Goal: Task Accomplishment & Management: Manage account settings

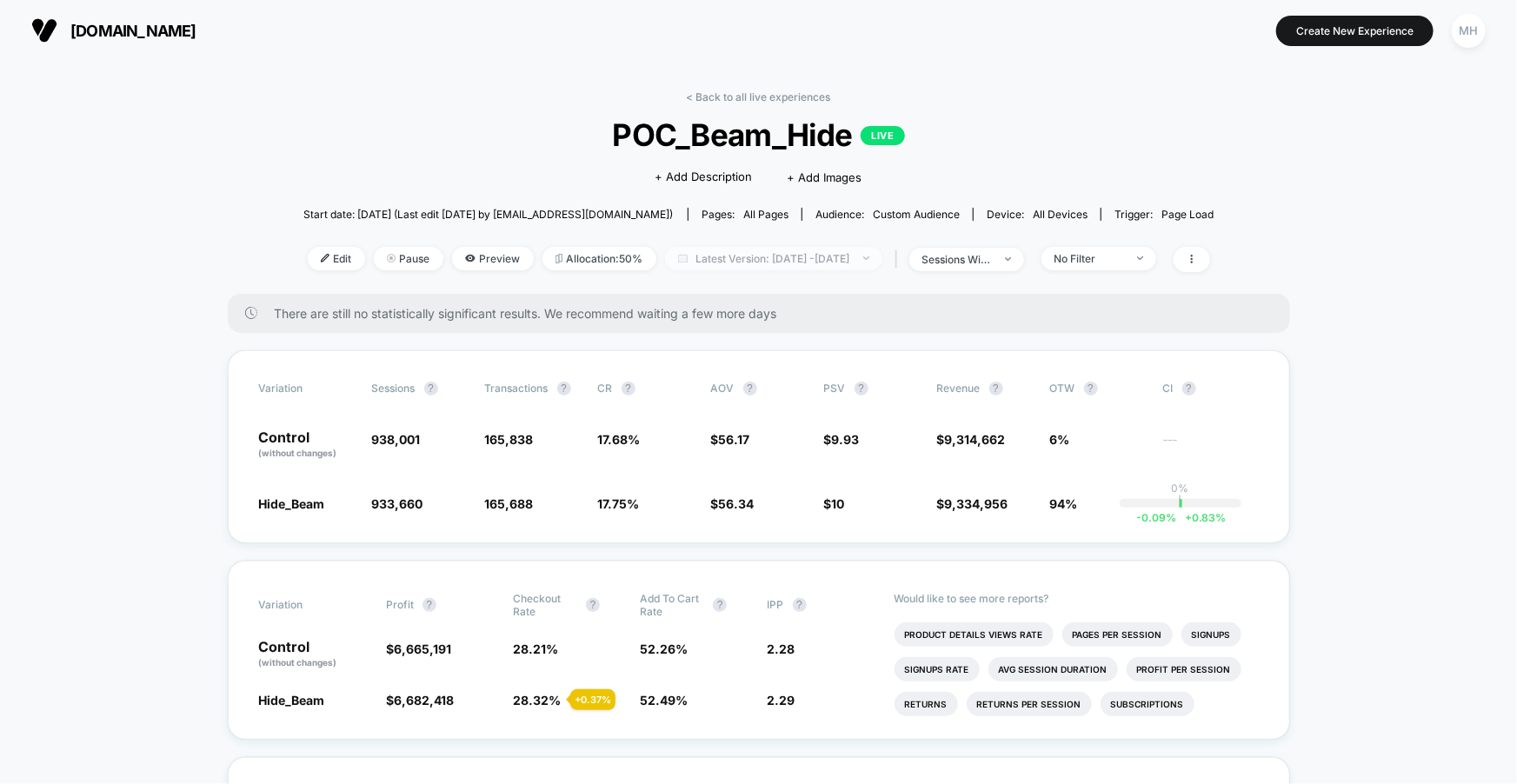
click at [712, 252] on span "Latest Version: Sep 8, 2025 - Oct 14, 2025" at bounding box center [773, 258] width 218 height 24
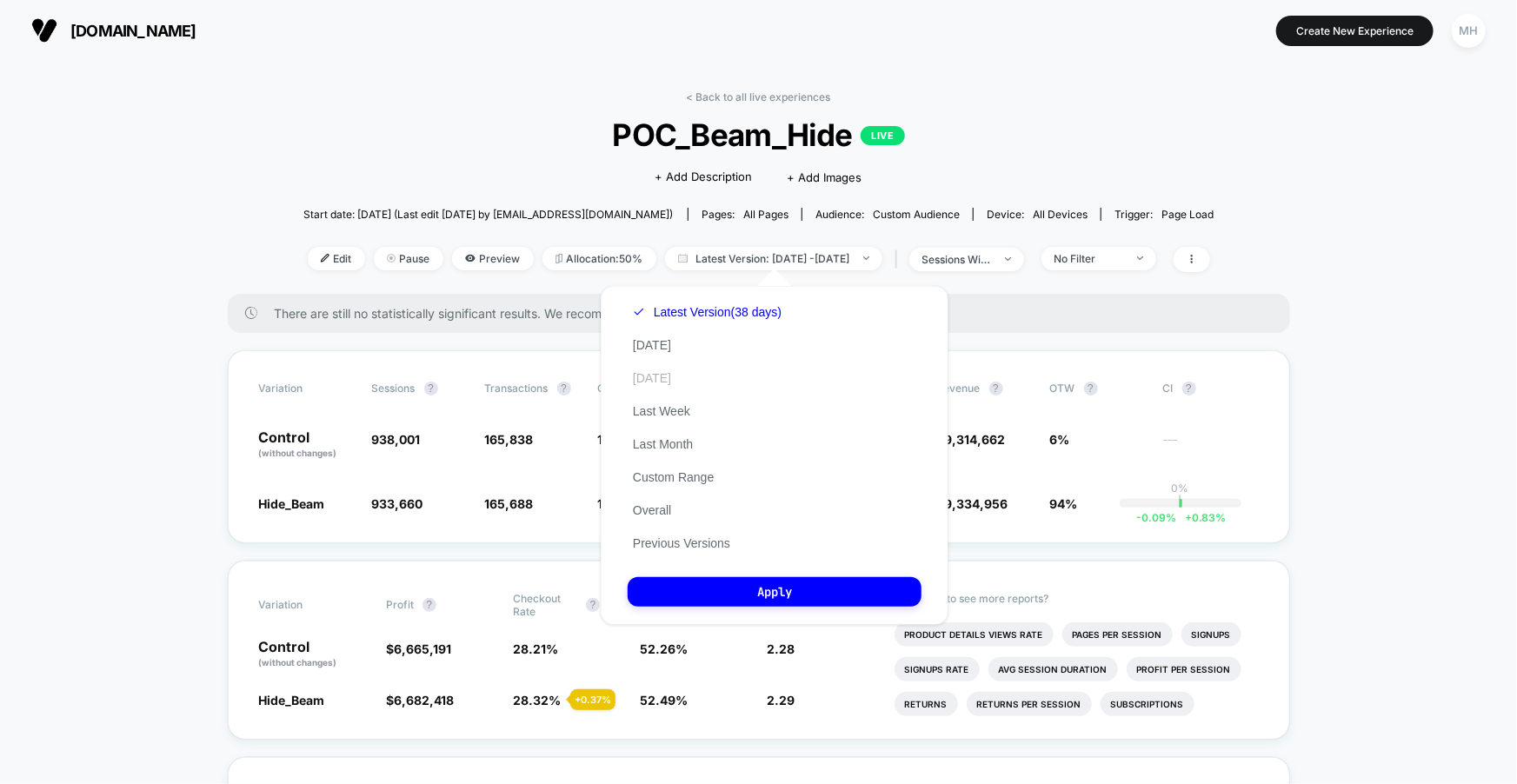
click at [651, 377] on button "[DATE]" at bounding box center [652, 377] width 49 height 15
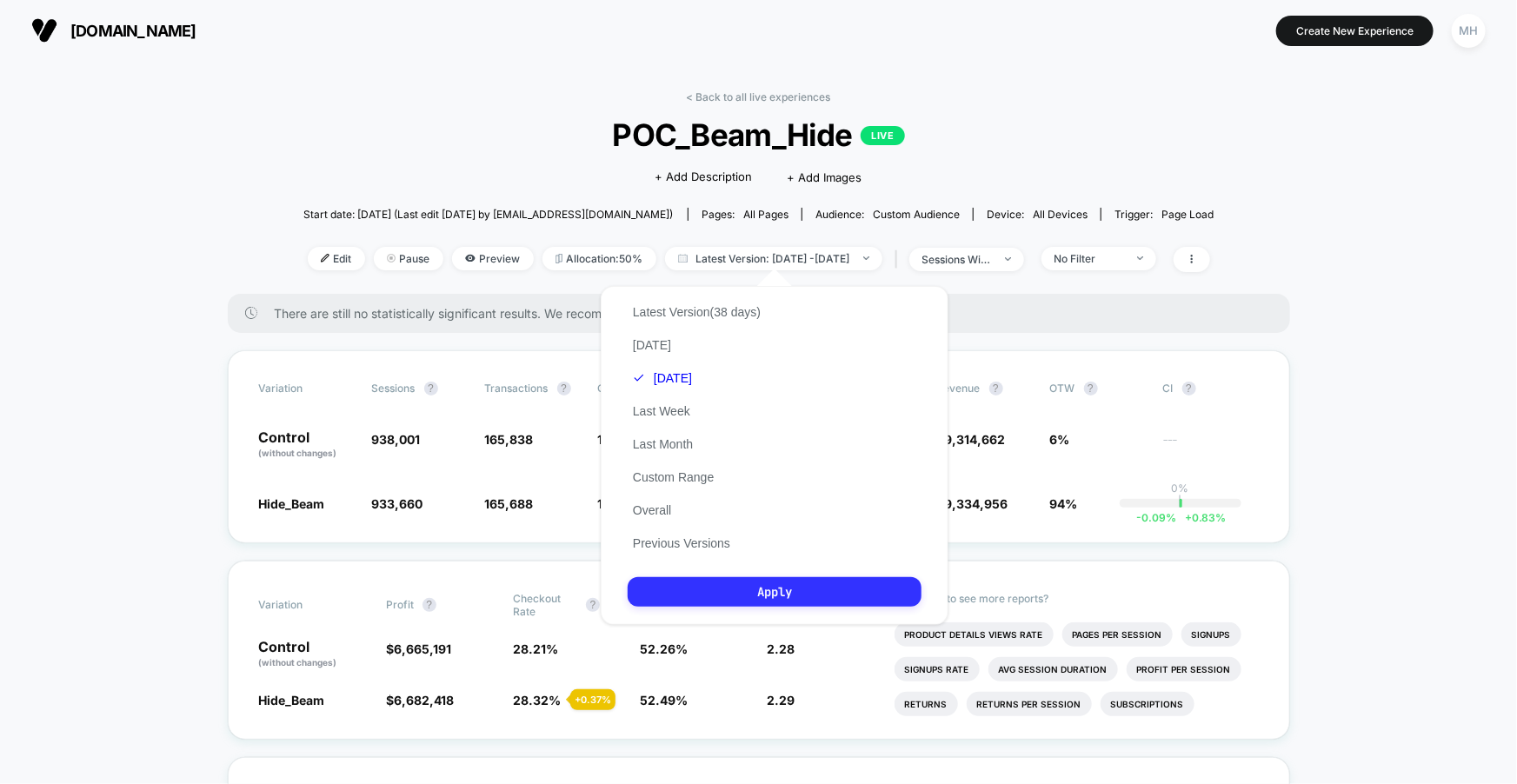
click at [738, 602] on button "Apply" at bounding box center [774, 592] width 294 height 30
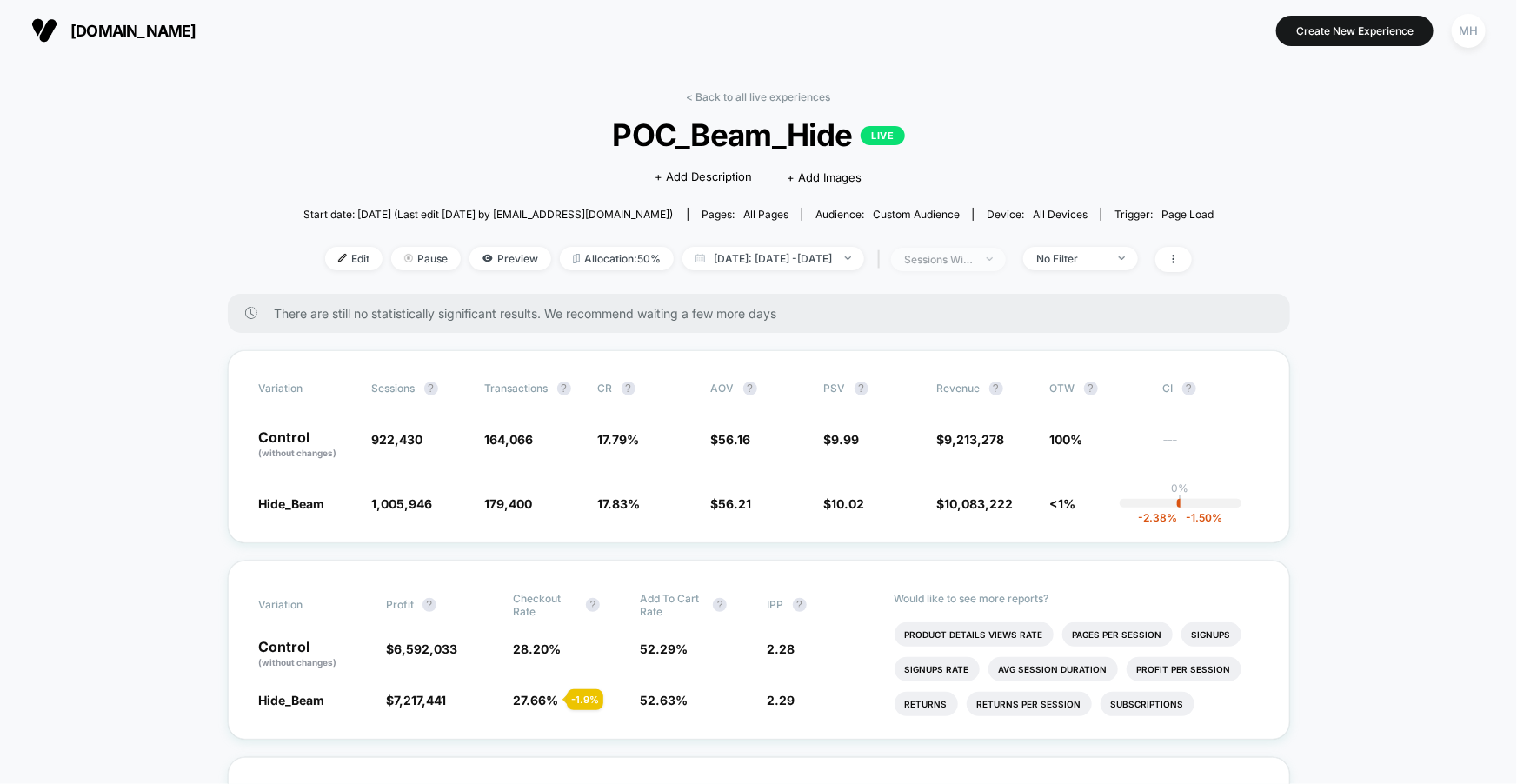
click at [974, 255] on div "sessions with impression" at bounding box center [938, 259] width 70 height 13
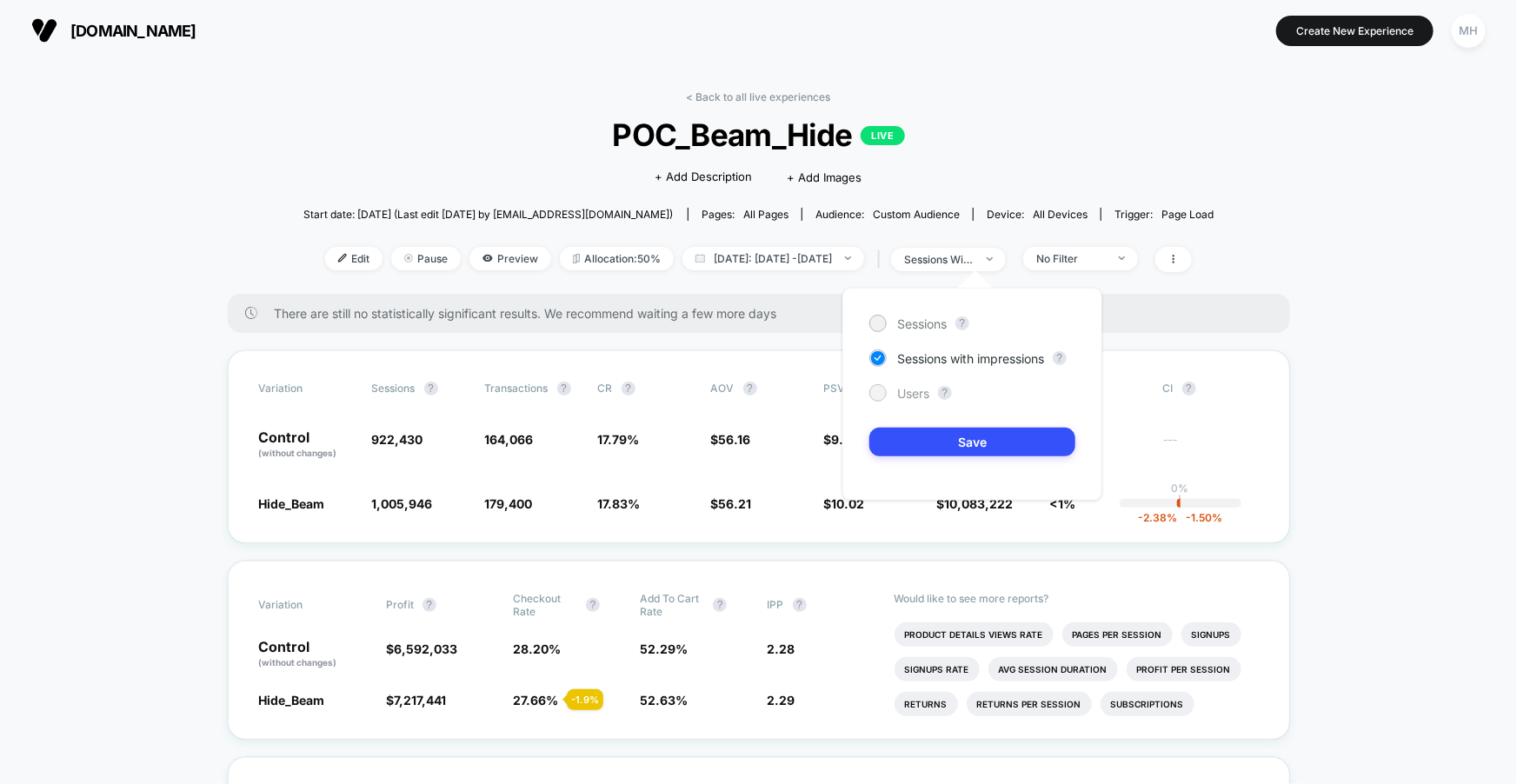
click at [885, 392] on div at bounding box center [878, 392] width 17 height 17
click at [909, 456] on div "Sessions ? Sessions with impressions ? Users ? Save" at bounding box center [972, 393] width 260 height 213
click at [909, 440] on button "Save" at bounding box center [972, 442] width 206 height 29
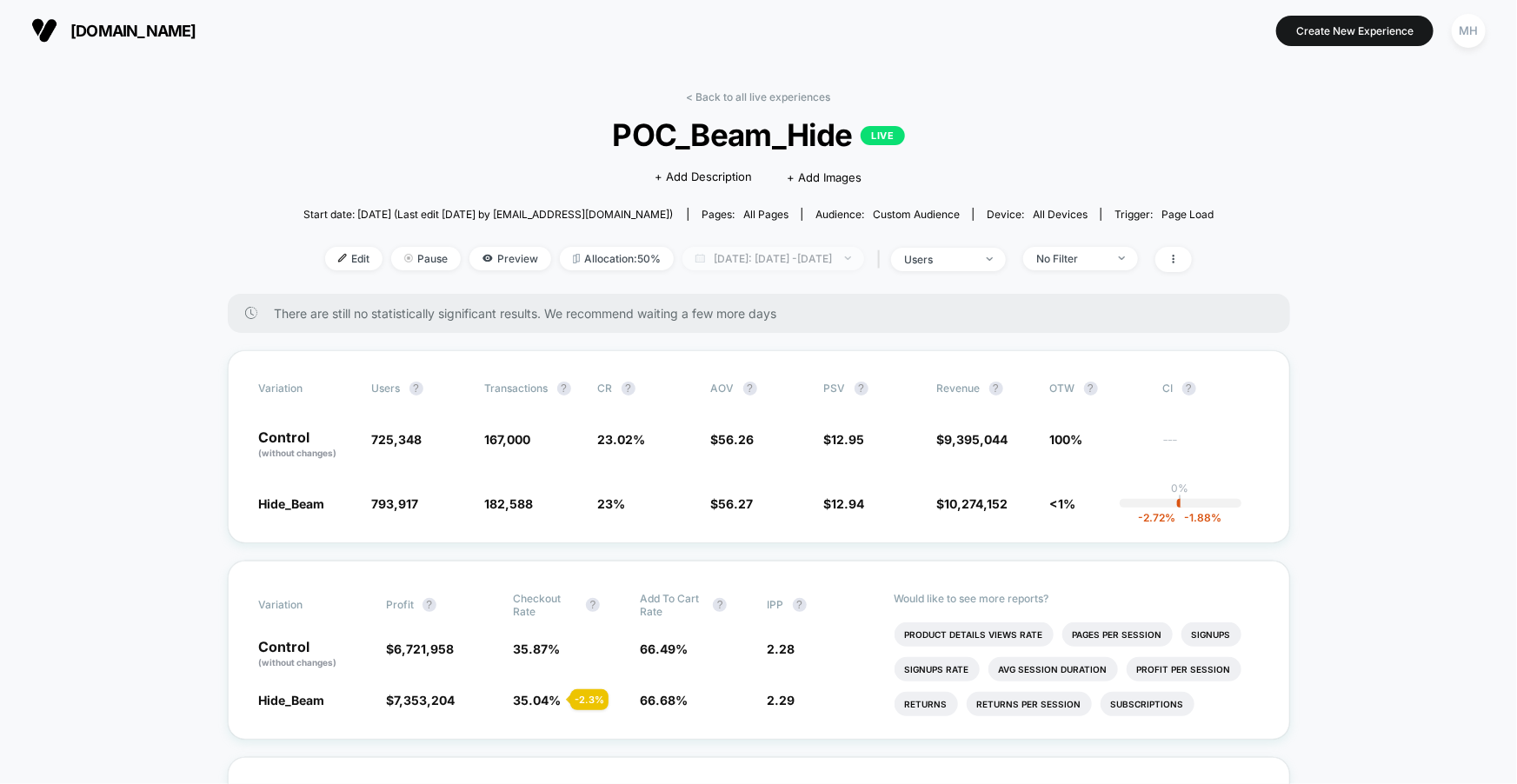
click at [698, 258] on span "Yesterday: Sep 7, 2025 - Oct 13, 2025" at bounding box center [773, 258] width 181 height 24
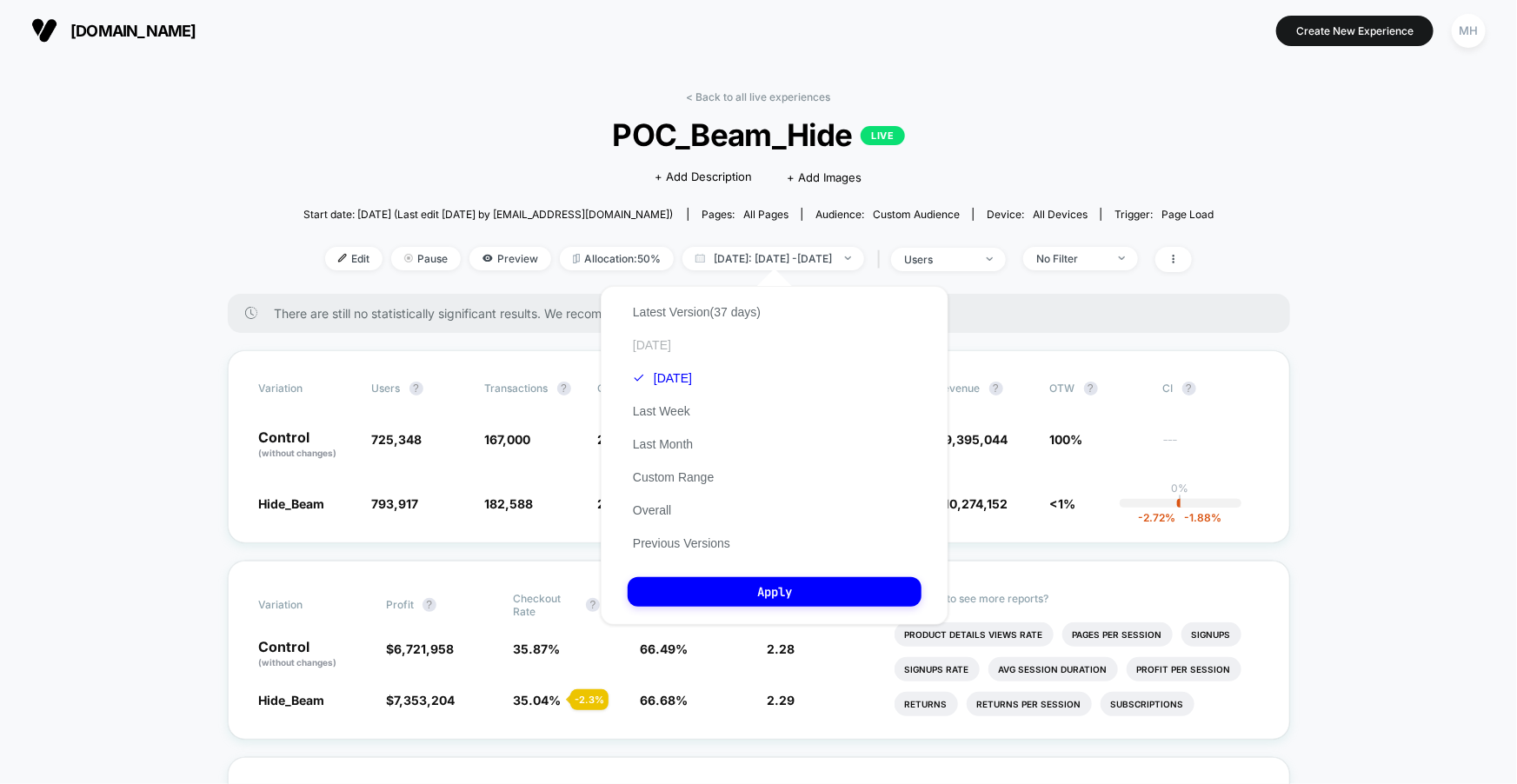
click at [642, 350] on button "Today" at bounding box center [652, 344] width 49 height 15
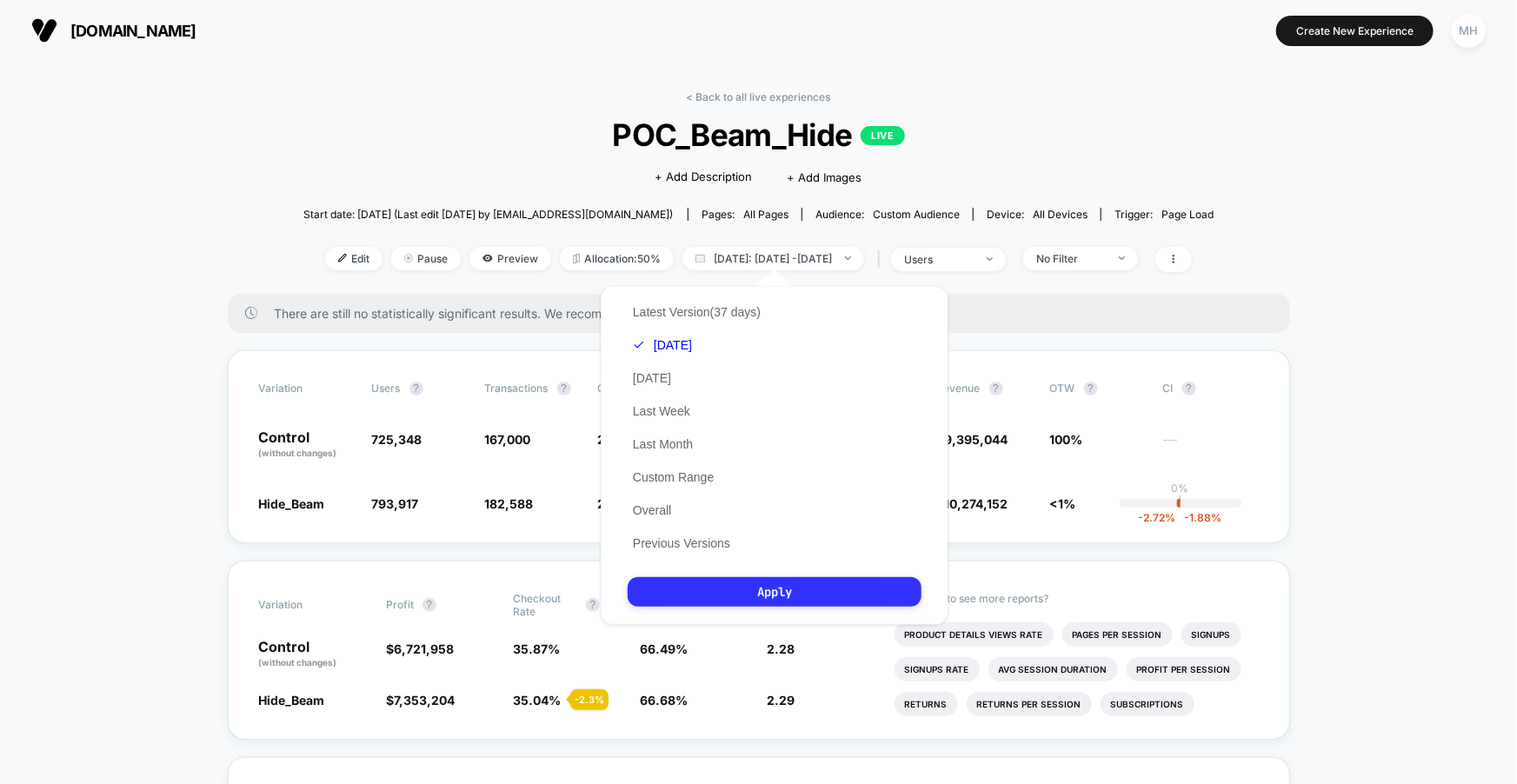
click at [769, 592] on button "Apply" at bounding box center [774, 592] width 294 height 30
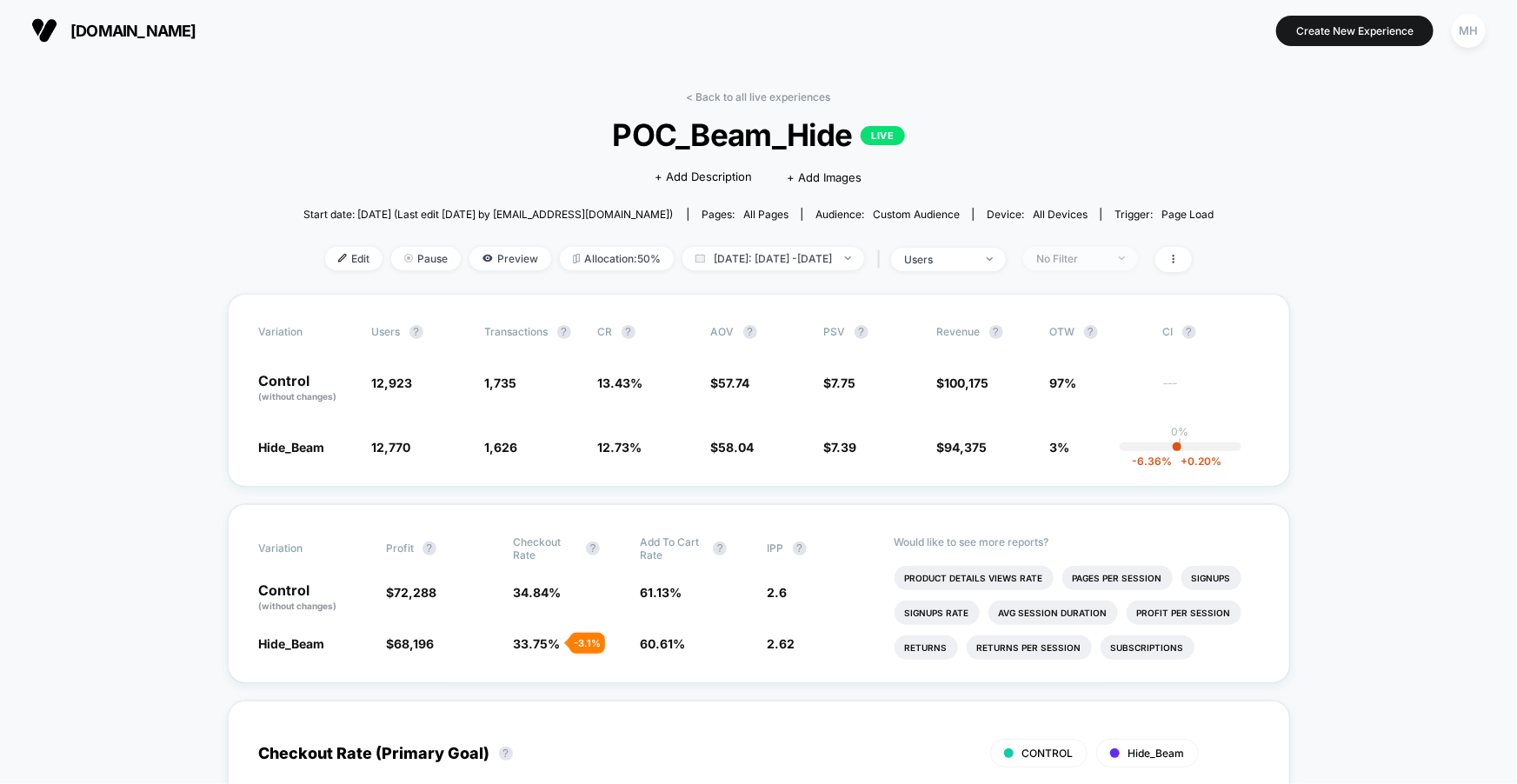
click at [1098, 264] on span "No Filter" at bounding box center [1080, 258] width 115 height 24
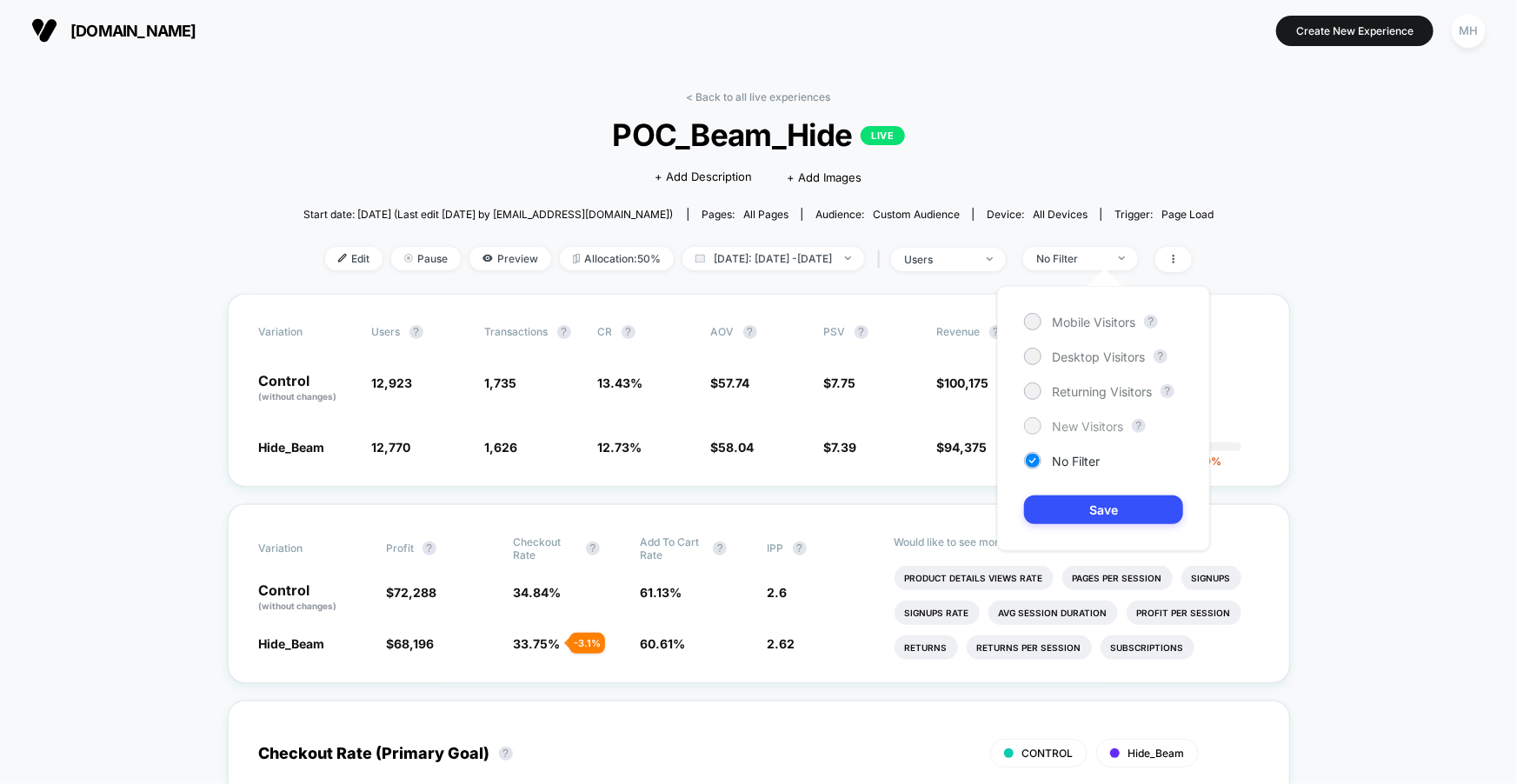
click at [1031, 428] on div at bounding box center [1032, 425] width 13 height 13
click at [1076, 512] on button "Save" at bounding box center [1103, 510] width 159 height 29
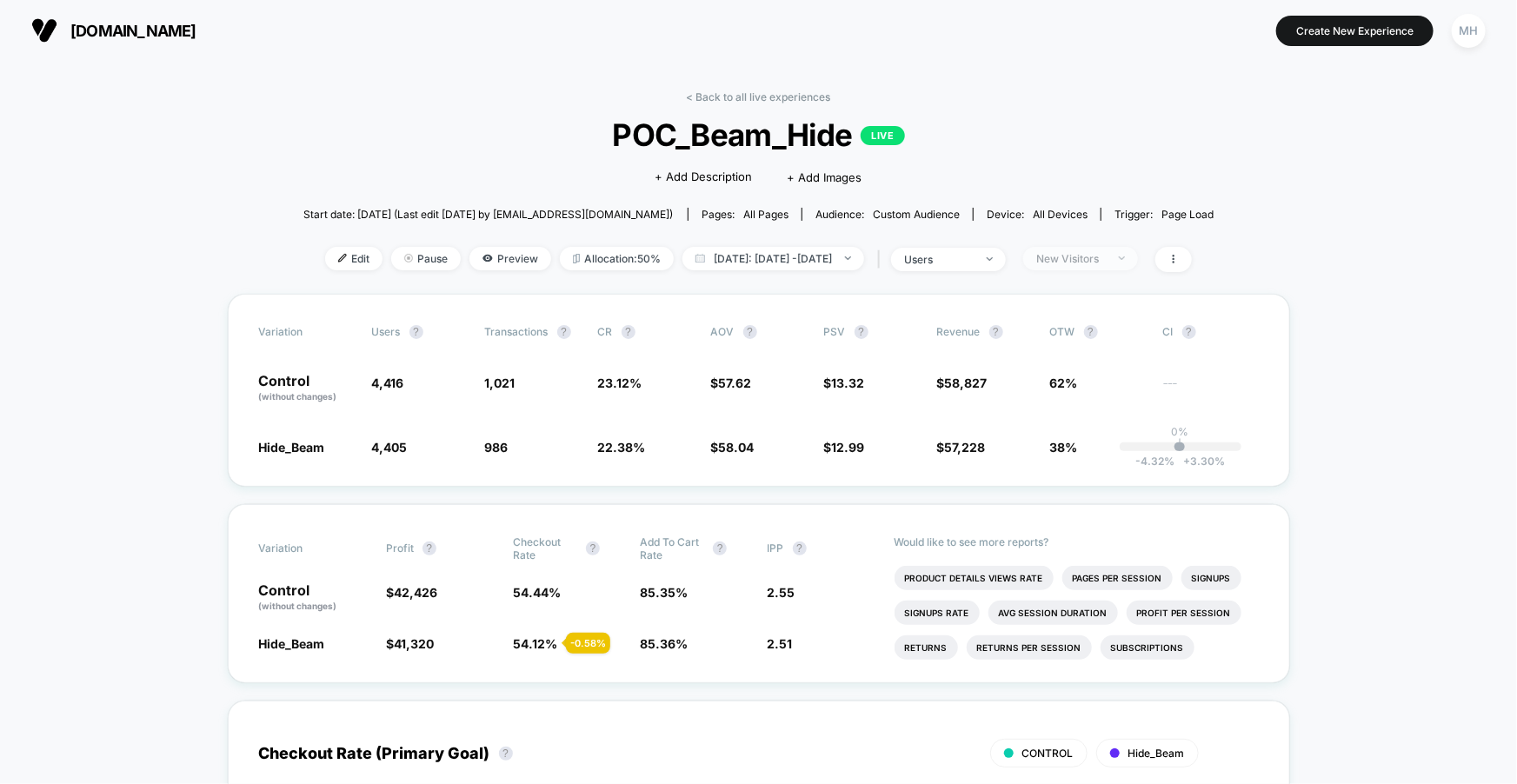
click at [1138, 247] on span "New Visitors" at bounding box center [1080, 258] width 115 height 24
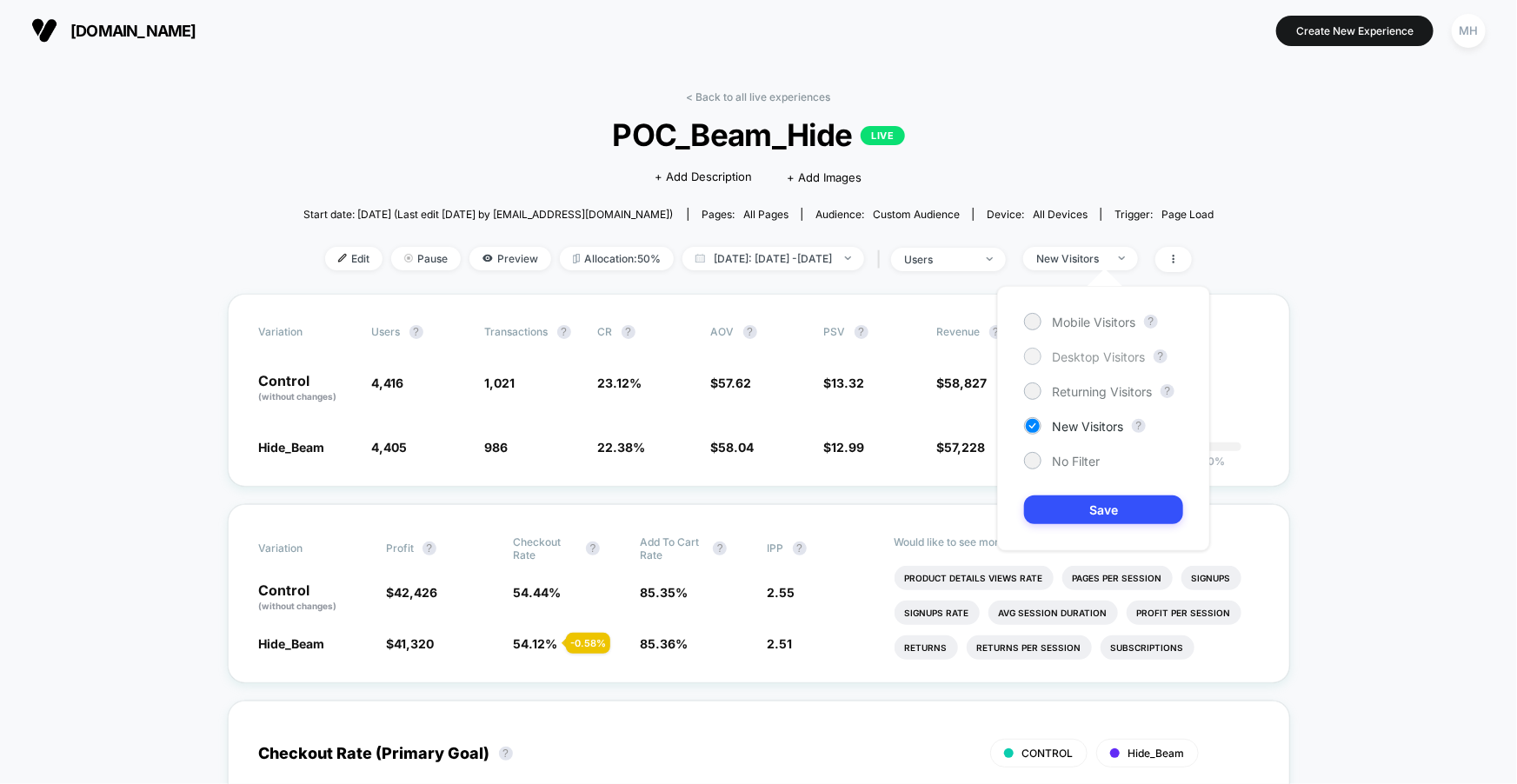
click at [1037, 355] on div at bounding box center [1032, 355] width 13 height 13
click at [1068, 509] on button "Save" at bounding box center [1103, 510] width 159 height 29
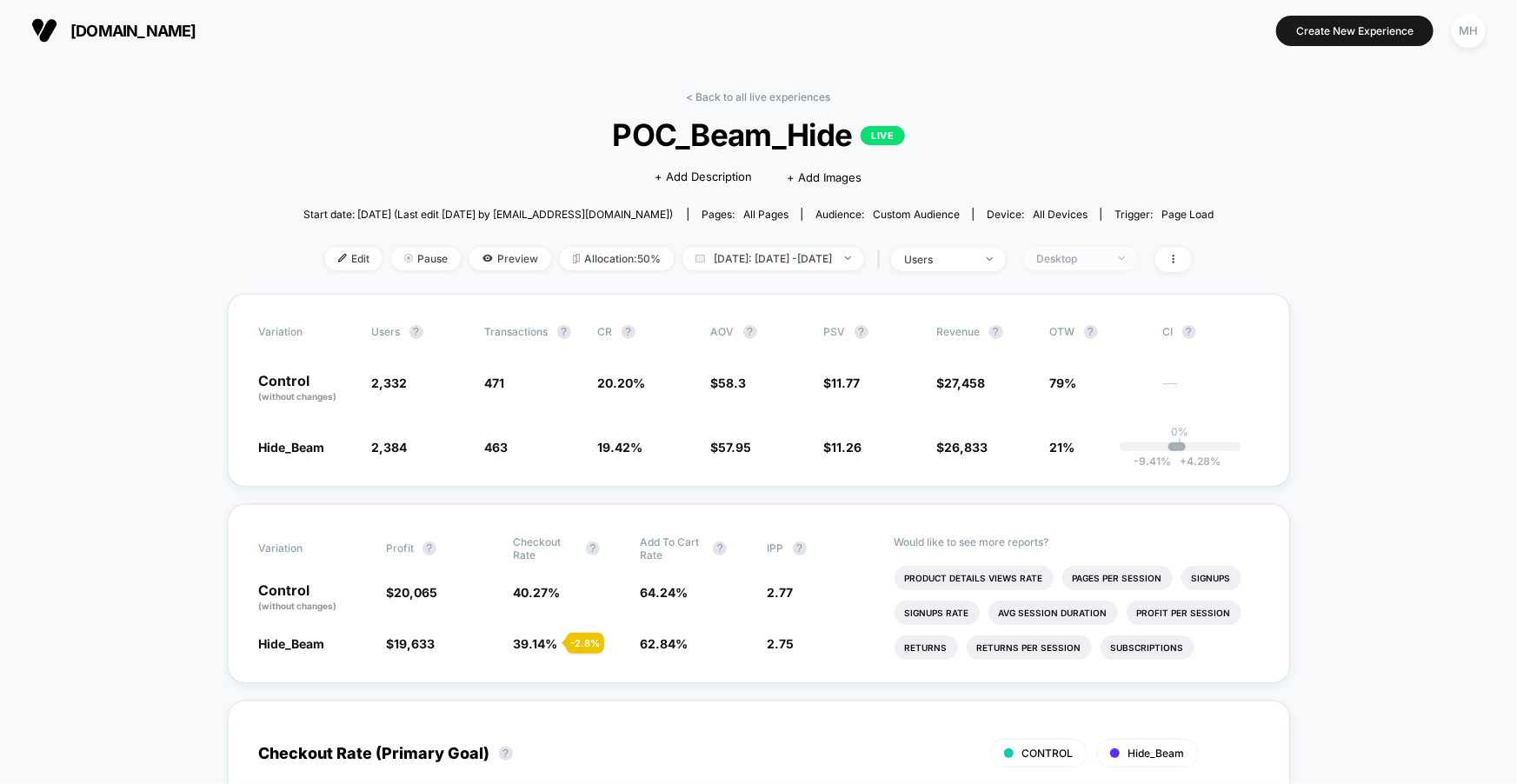
click at [1106, 252] on div "Desktop" at bounding box center [1071, 258] width 70 height 13
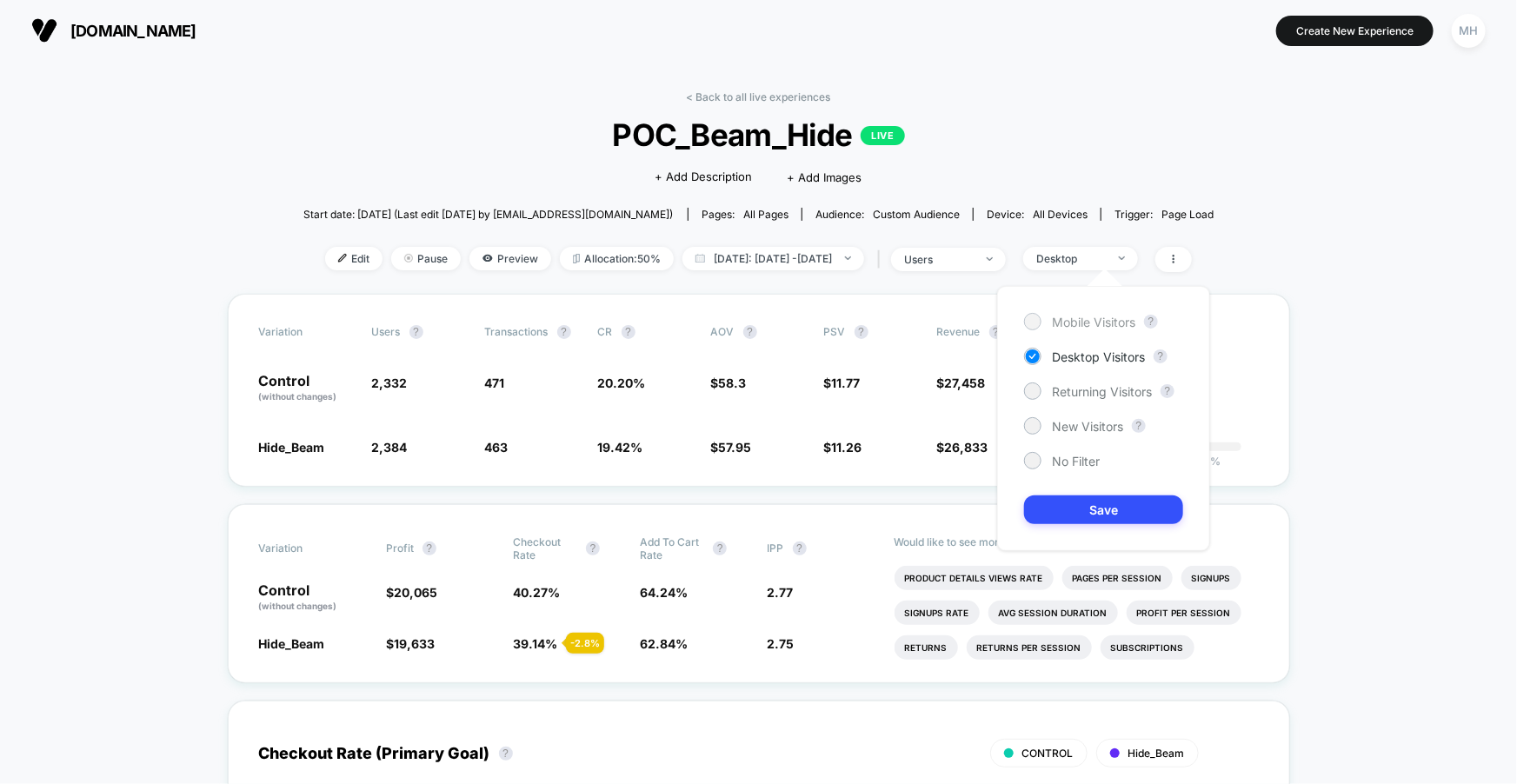
click at [1065, 327] on span "Mobile Visitors" at bounding box center [1094, 322] width 83 height 15
click at [1097, 509] on button "Save" at bounding box center [1103, 510] width 159 height 29
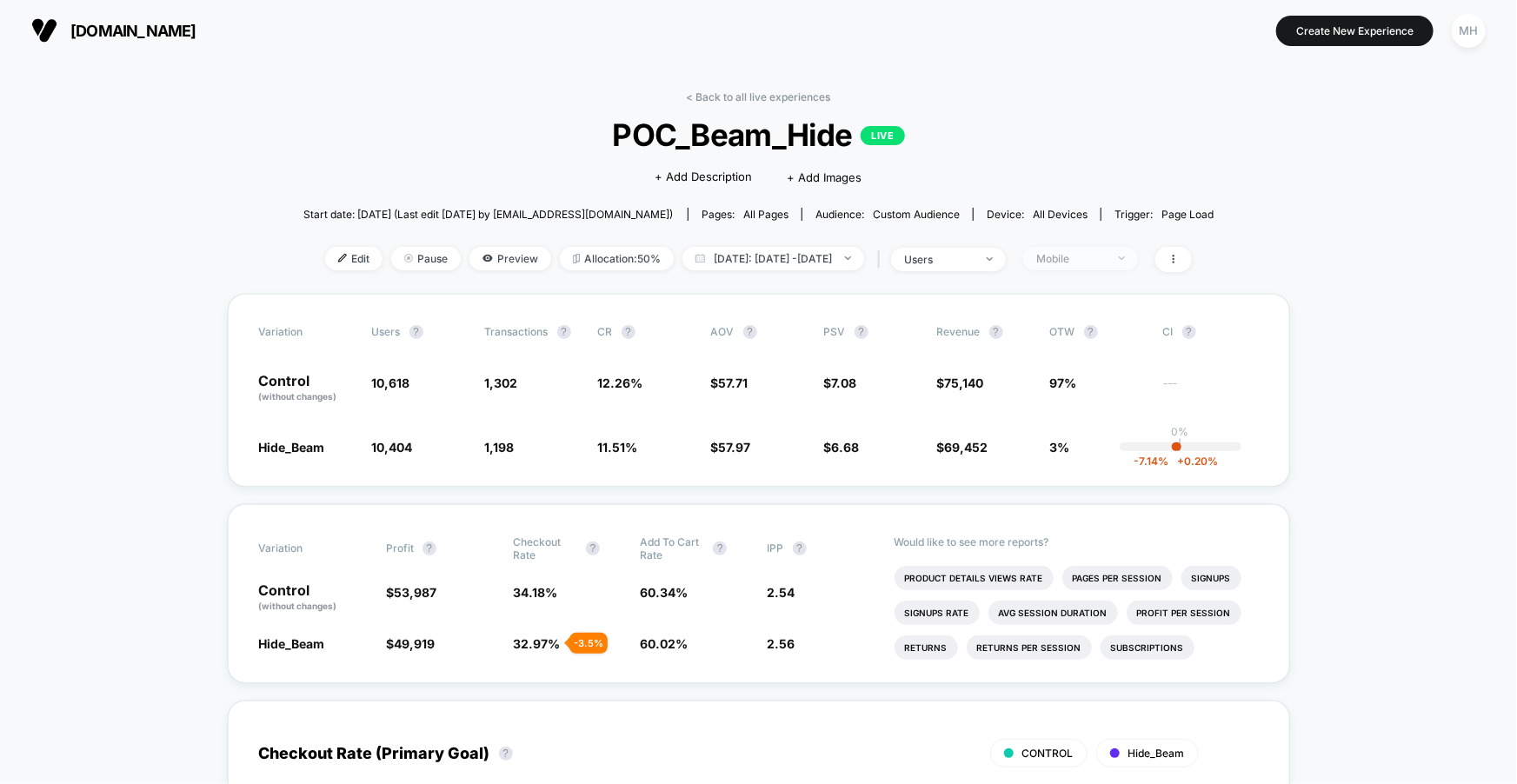
click at [1106, 259] on div "Mobile" at bounding box center [1071, 258] width 70 height 13
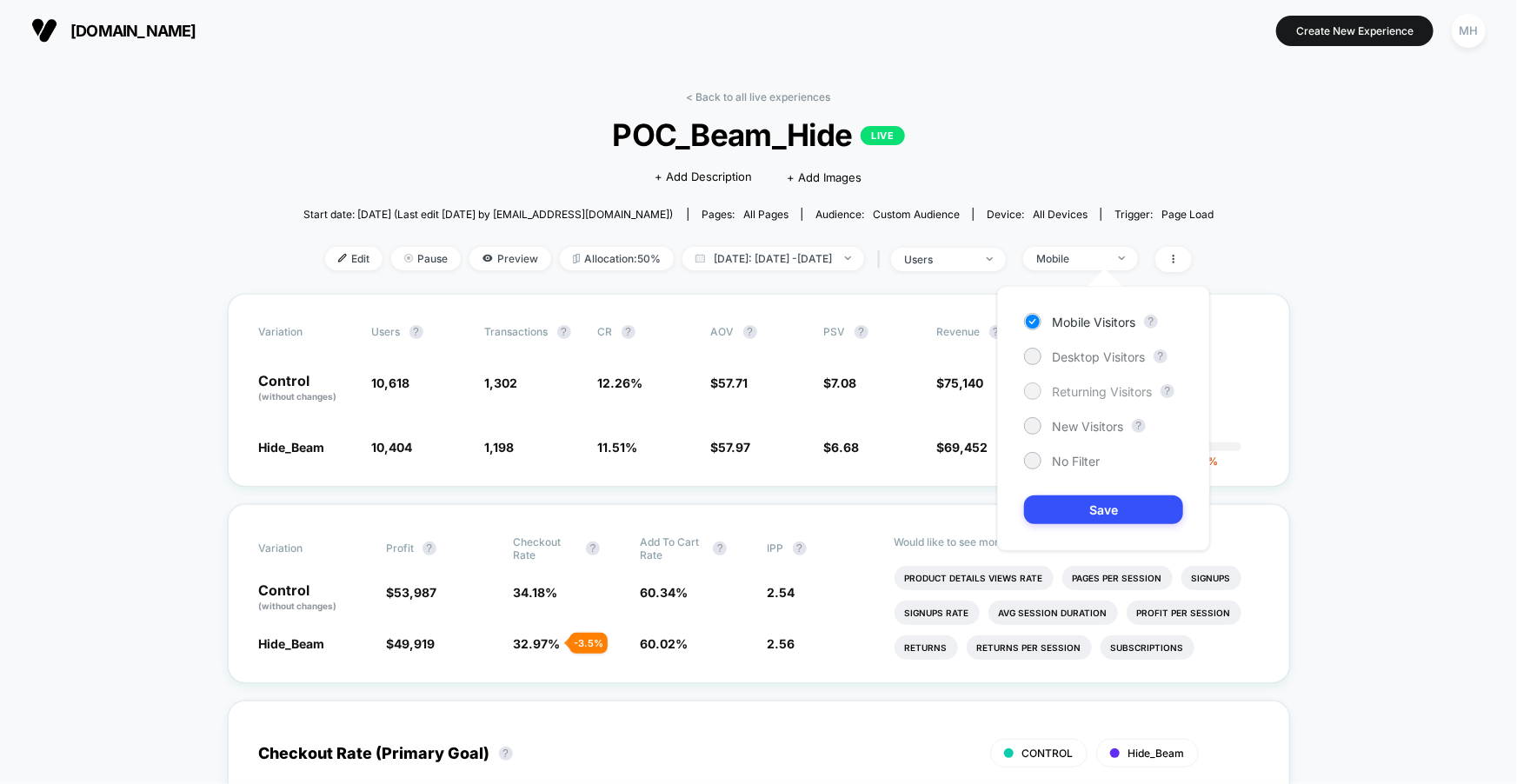
click at [1087, 388] on span "Returning Visitors" at bounding box center [1102, 392] width 100 height 15
click at [1082, 496] on button "Save" at bounding box center [1103, 510] width 159 height 29
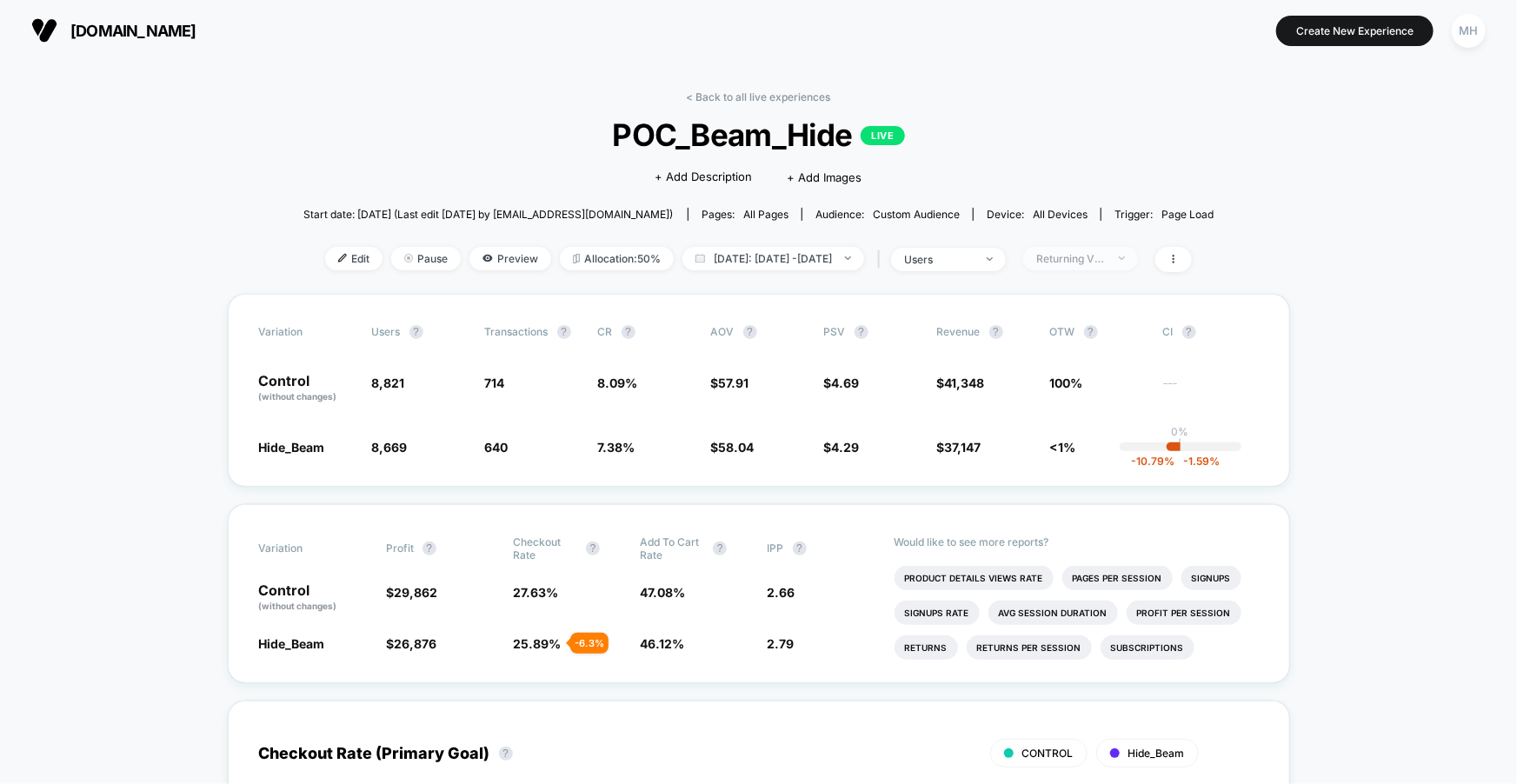
click at [1087, 254] on div "Returning Visitors" at bounding box center [1071, 258] width 70 height 13
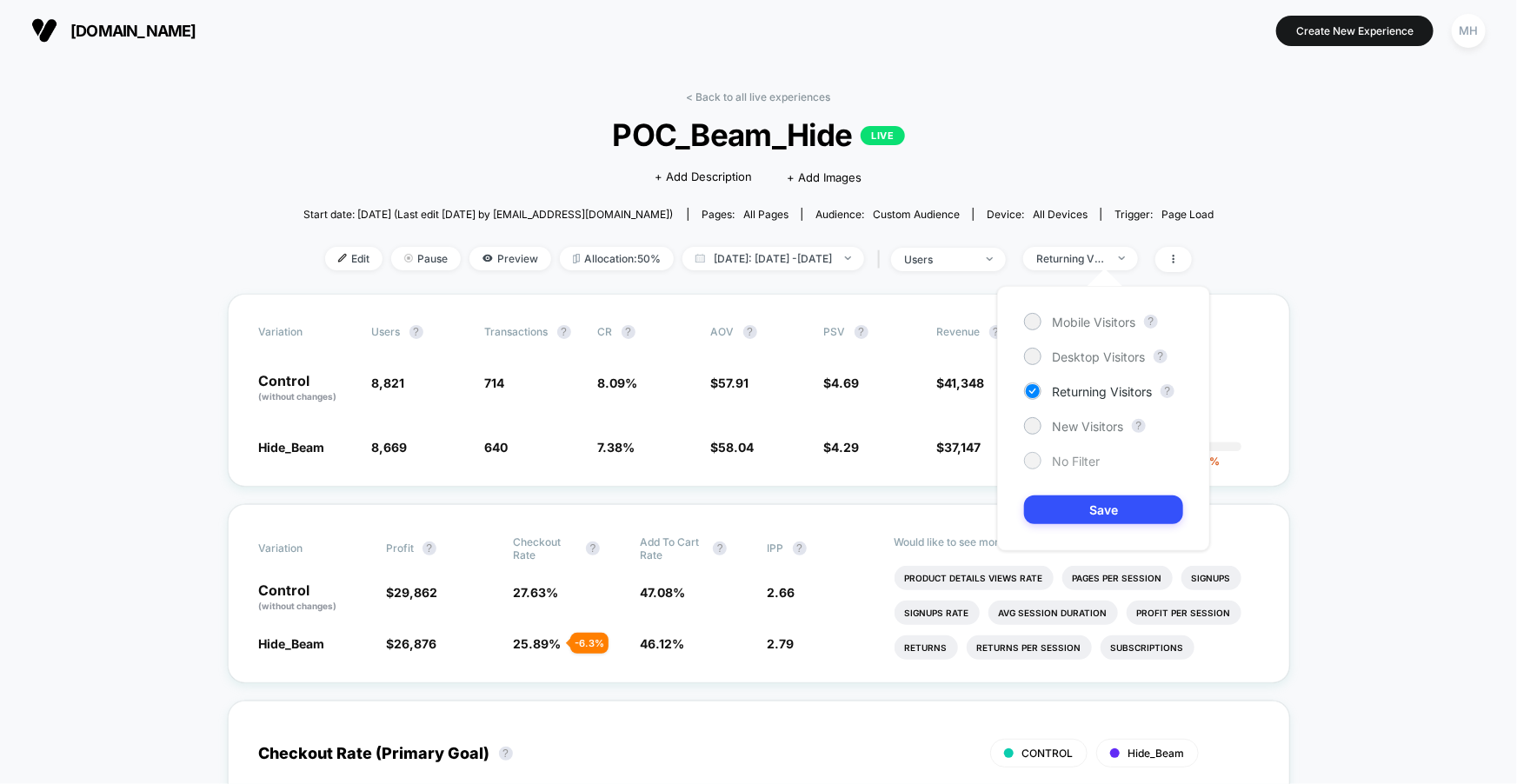
click at [1032, 467] on div at bounding box center [1032, 460] width 17 height 17
click at [1051, 514] on button "Save" at bounding box center [1103, 510] width 159 height 29
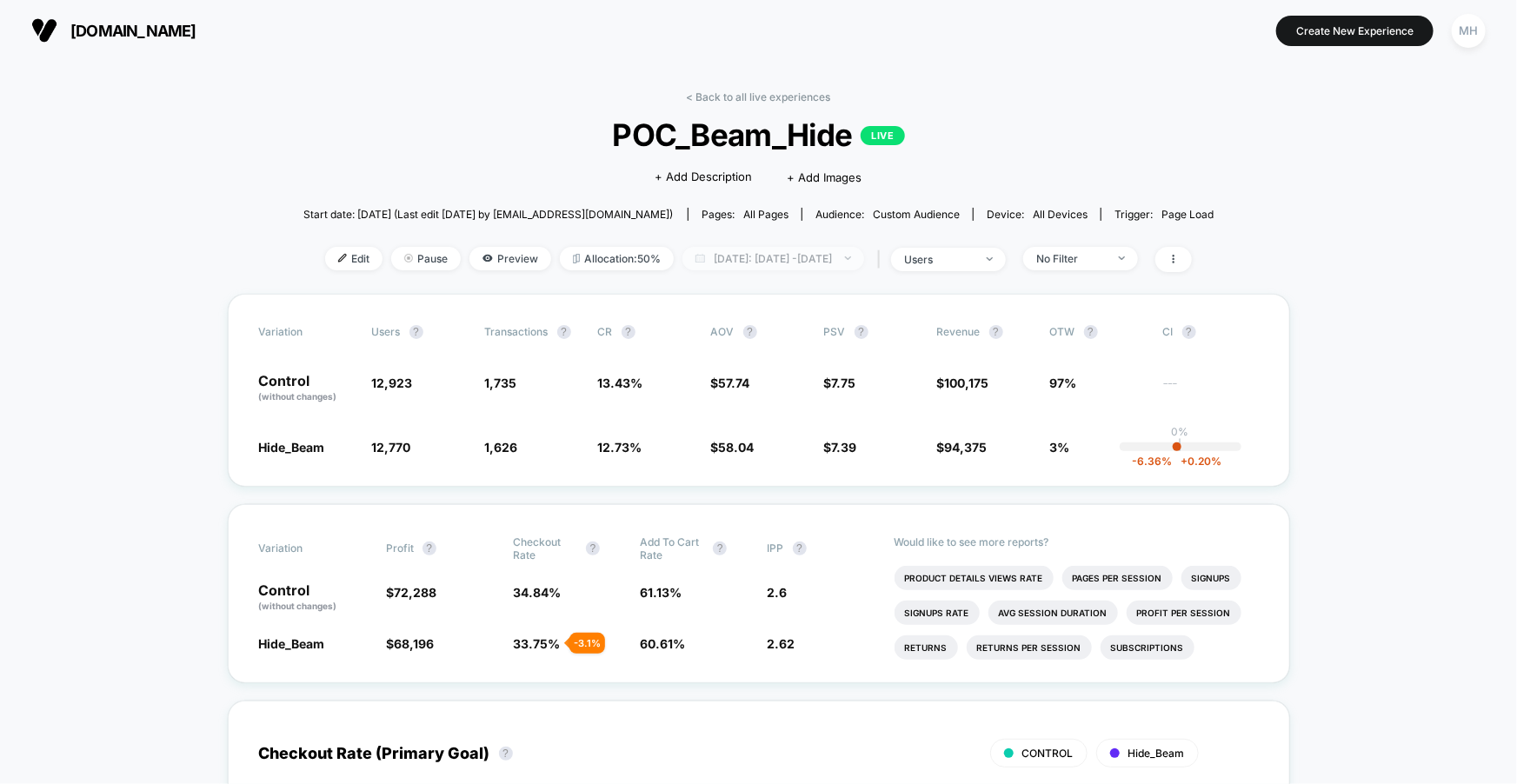
click at [850, 262] on span "Today: Oct 14, 2025 - Oct 14, 2025" at bounding box center [773, 258] width 181 height 24
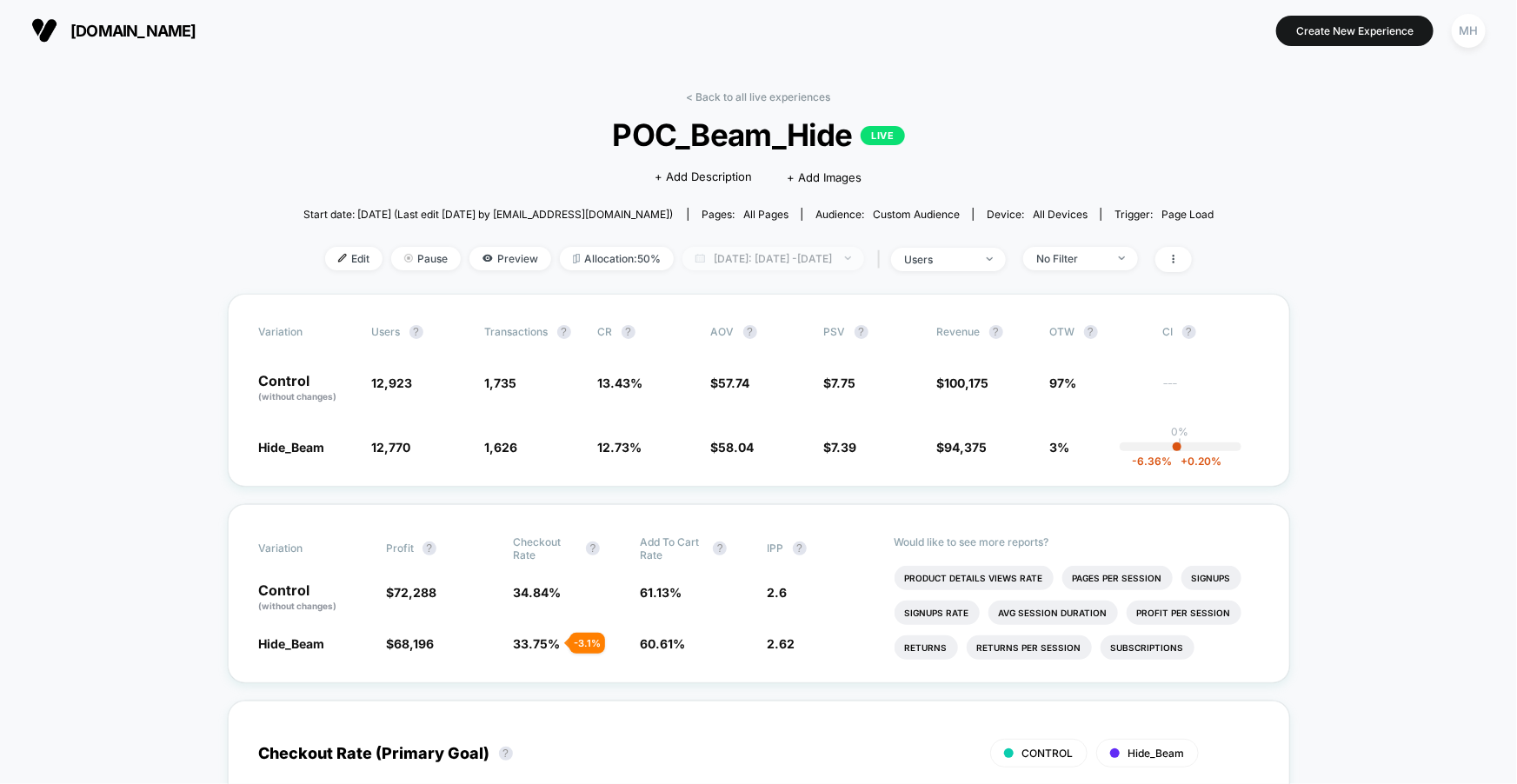
click at [852, 261] on span "Today: Oct 14, 2025 - Oct 14, 2025" at bounding box center [773, 258] width 181 height 24
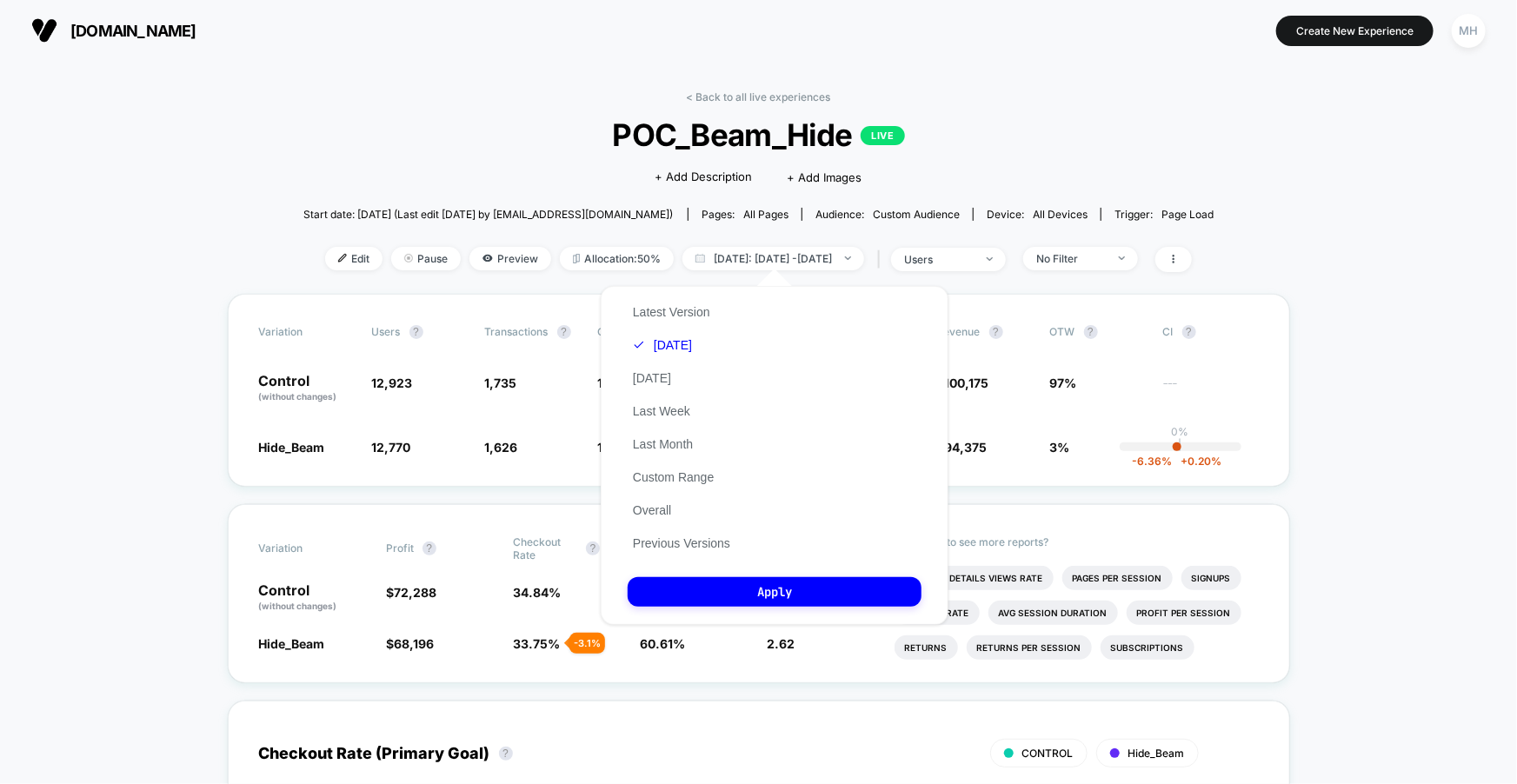
click at [686, 301] on div "Latest Version Today Yesterday Last Week Last Month Custom Range Overall Previo…" at bounding box center [681, 427] width 108 height 264
click at [690, 315] on button "Latest Version" at bounding box center [671, 312] width 88 height 15
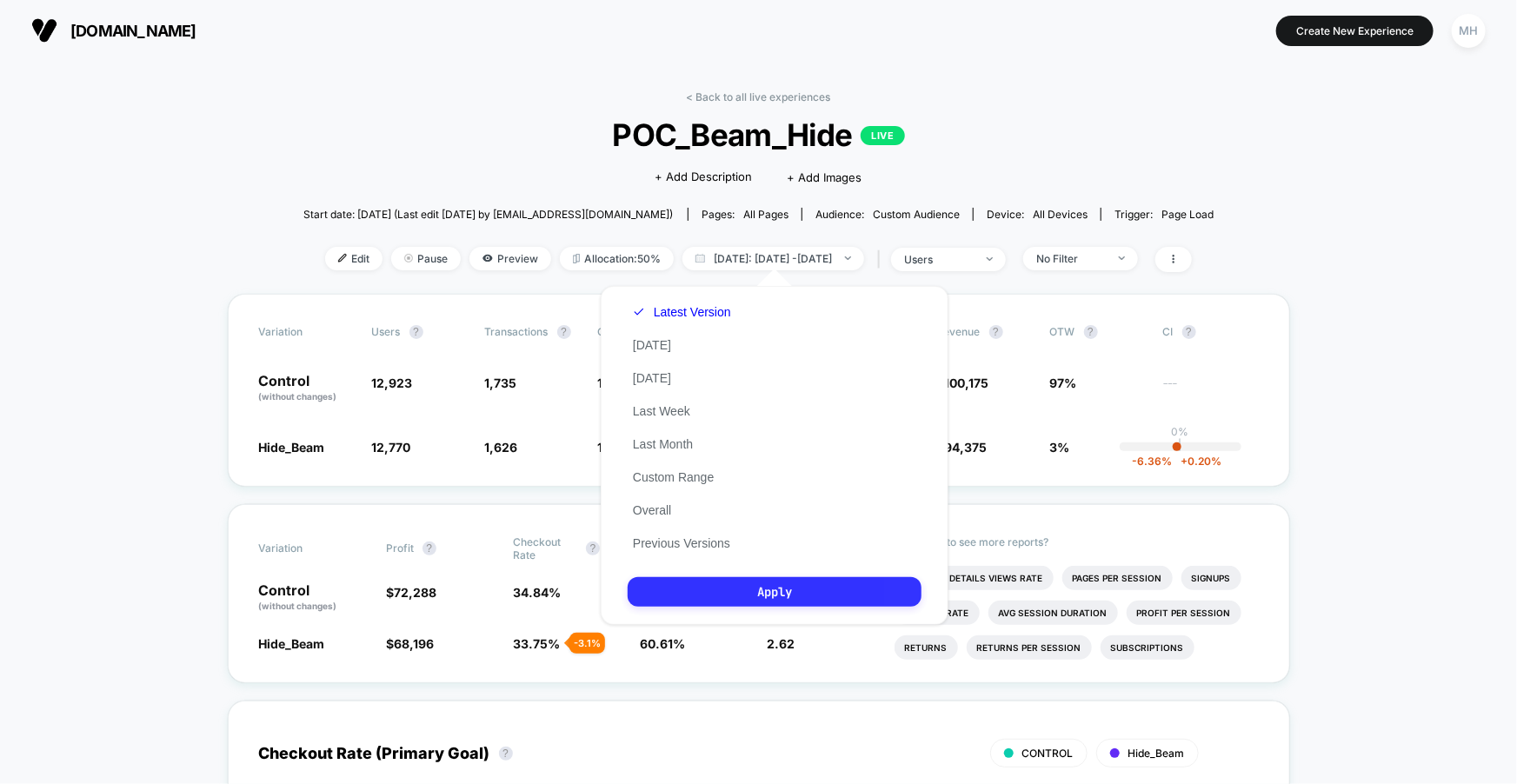
click at [841, 595] on button "Apply" at bounding box center [774, 592] width 294 height 30
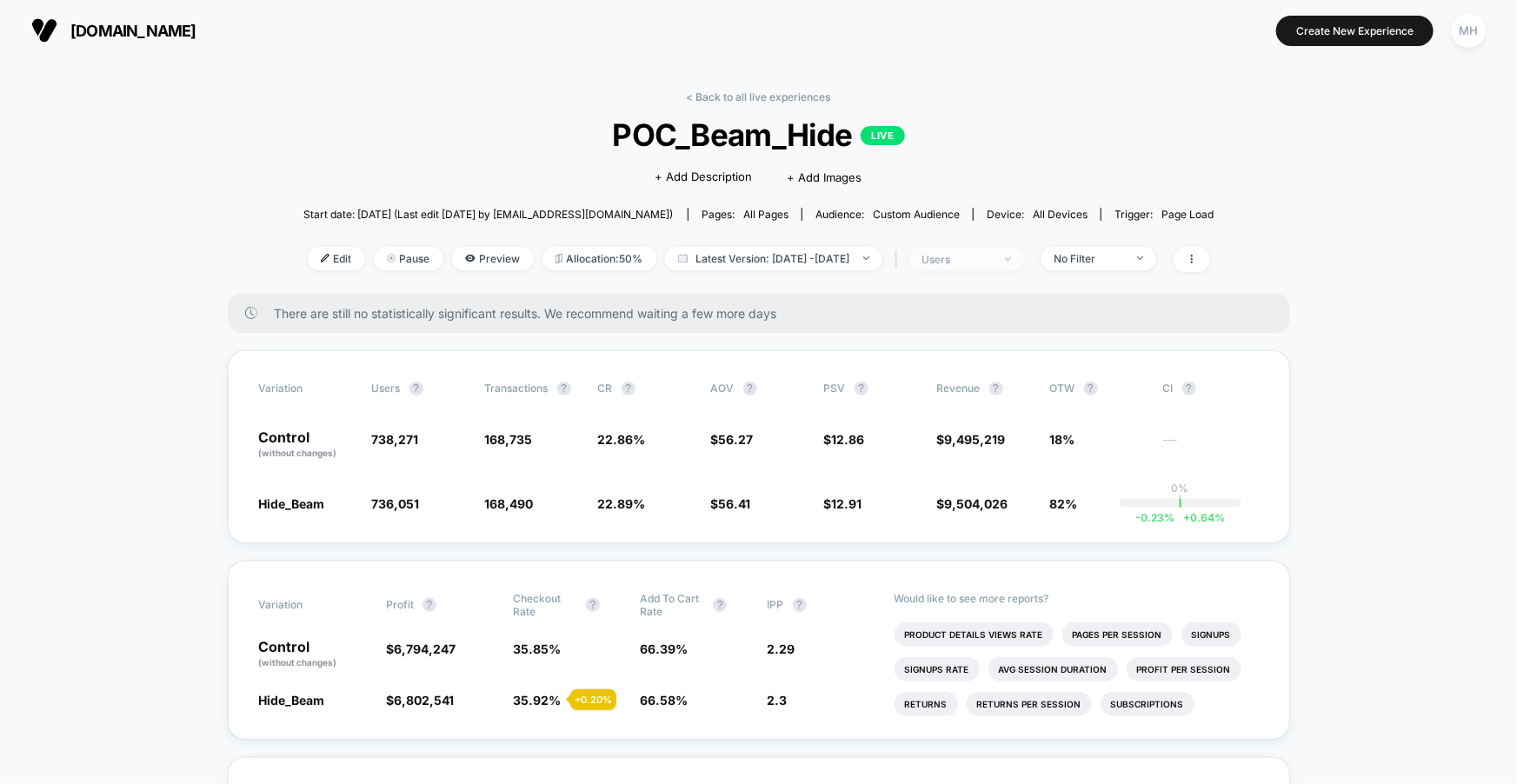
click at [992, 253] on div "users" at bounding box center [957, 259] width 70 height 13
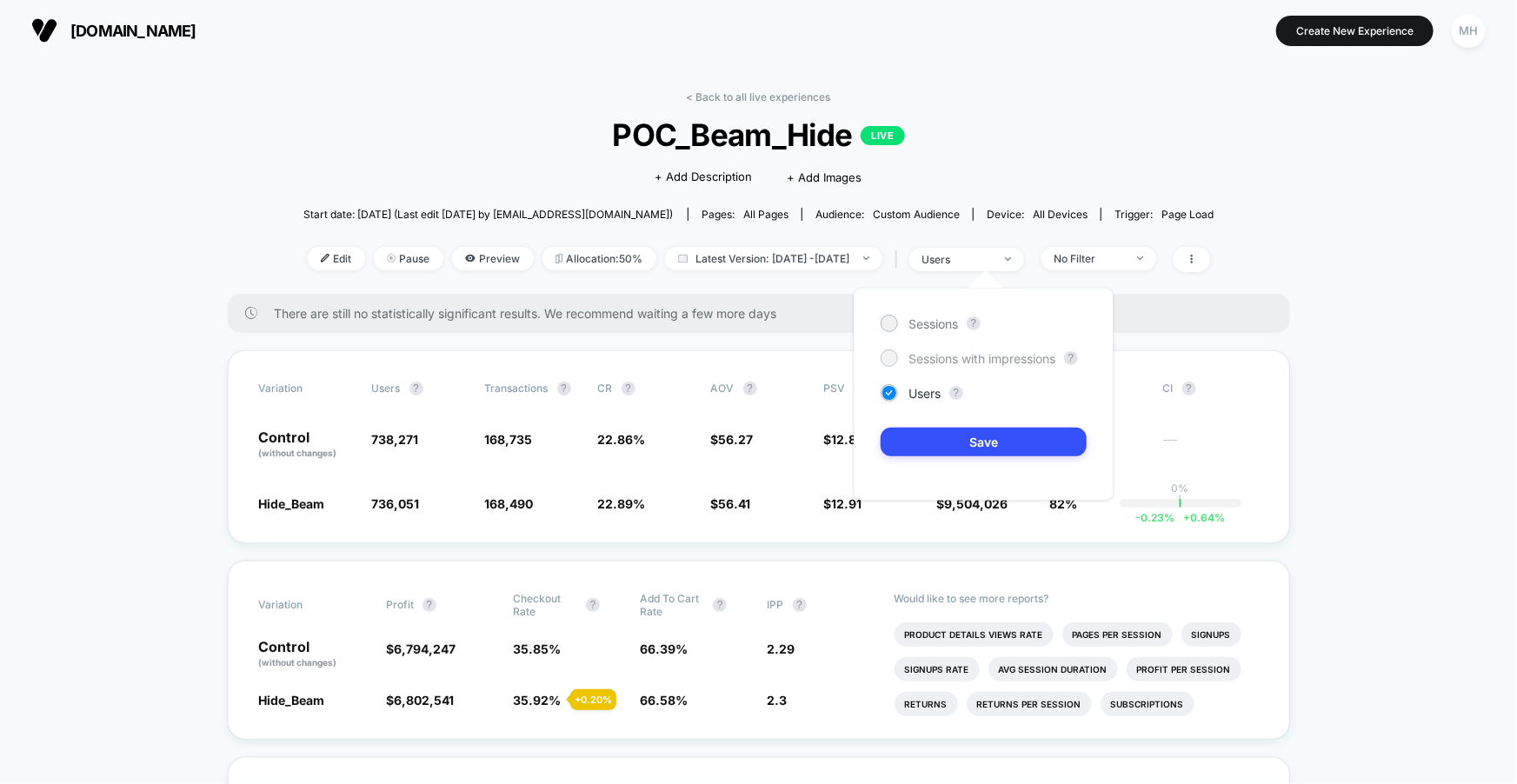
click at [896, 361] on div at bounding box center [889, 357] width 17 height 17
click at [897, 415] on div "Sessions ? Sessions with impressions ? Users ? Save" at bounding box center [984, 393] width 260 height 213
click at [891, 431] on button "Save" at bounding box center [983, 442] width 206 height 29
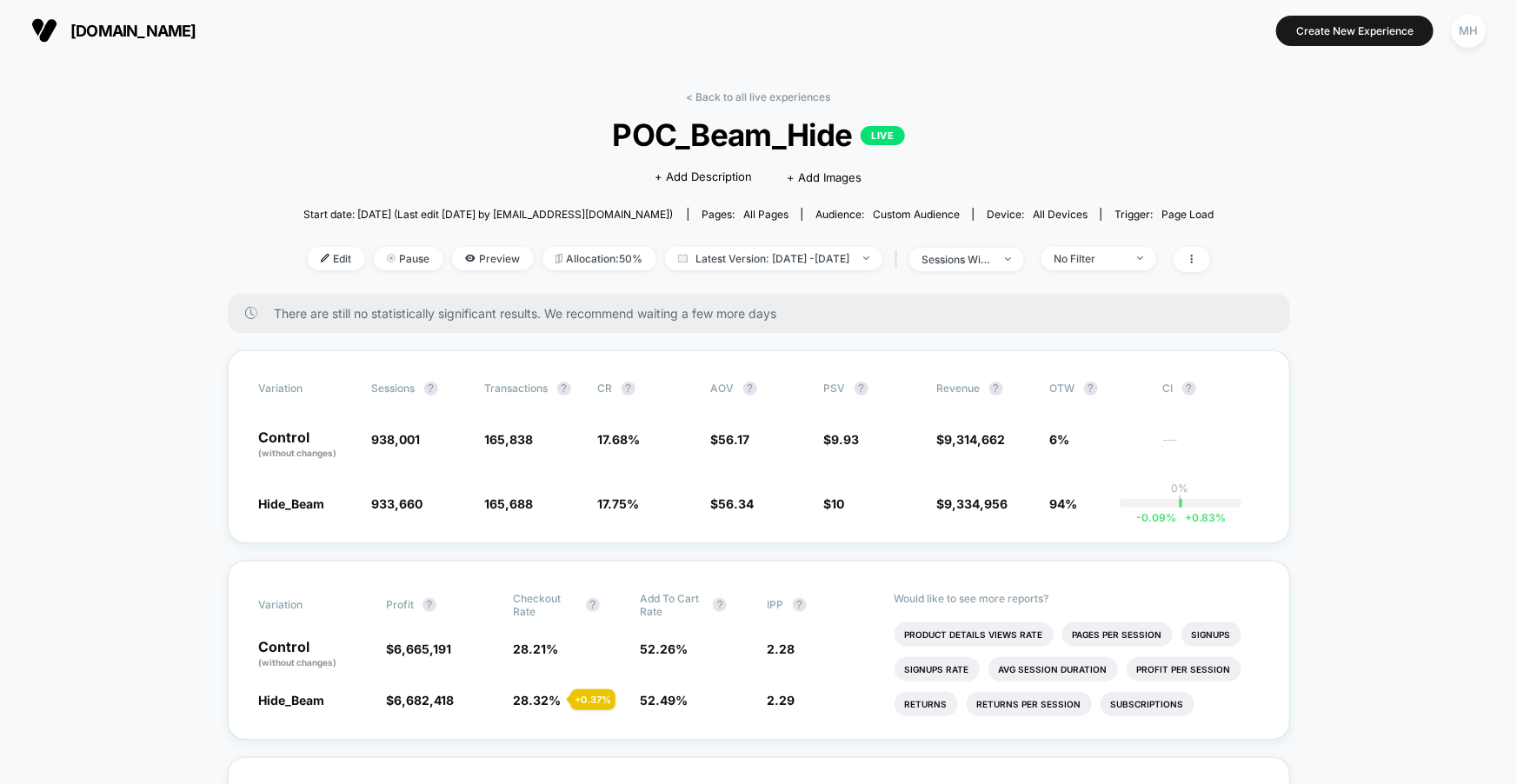
click at [990, 271] on div "< Back to all live experiences POC_Beam_Hide LIVE Click to edit experience deta…" at bounding box center [759, 192] width 911 height 203
click at [990, 253] on div "sessions with impression" at bounding box center [957, 259] width 70 height 13
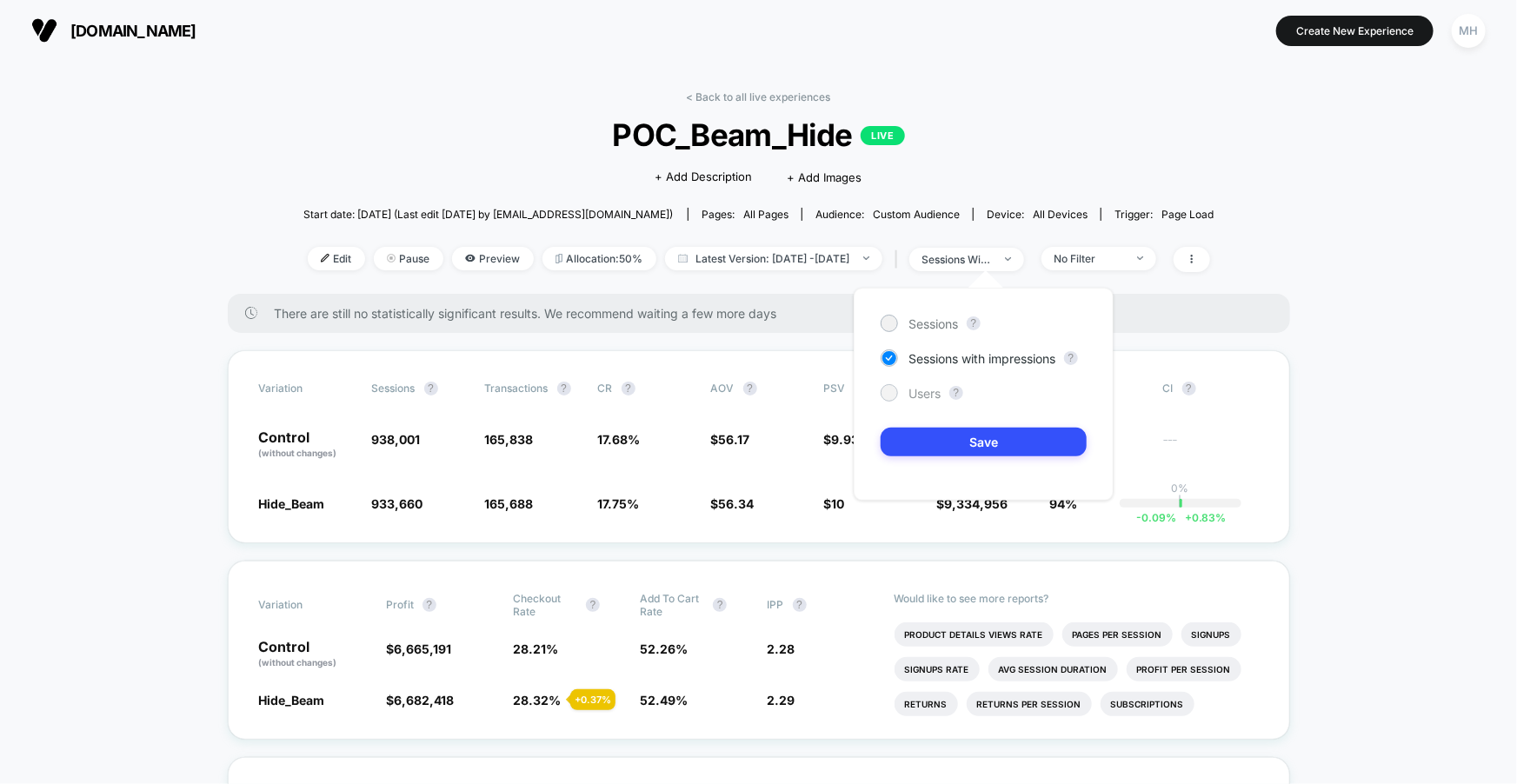
click at [901, 399] on div "Users" at bounding box center [910, 392] width 60 height 17
click at [898, 440] on button "Save" at bounding box center [983, 442] width 206 height 29
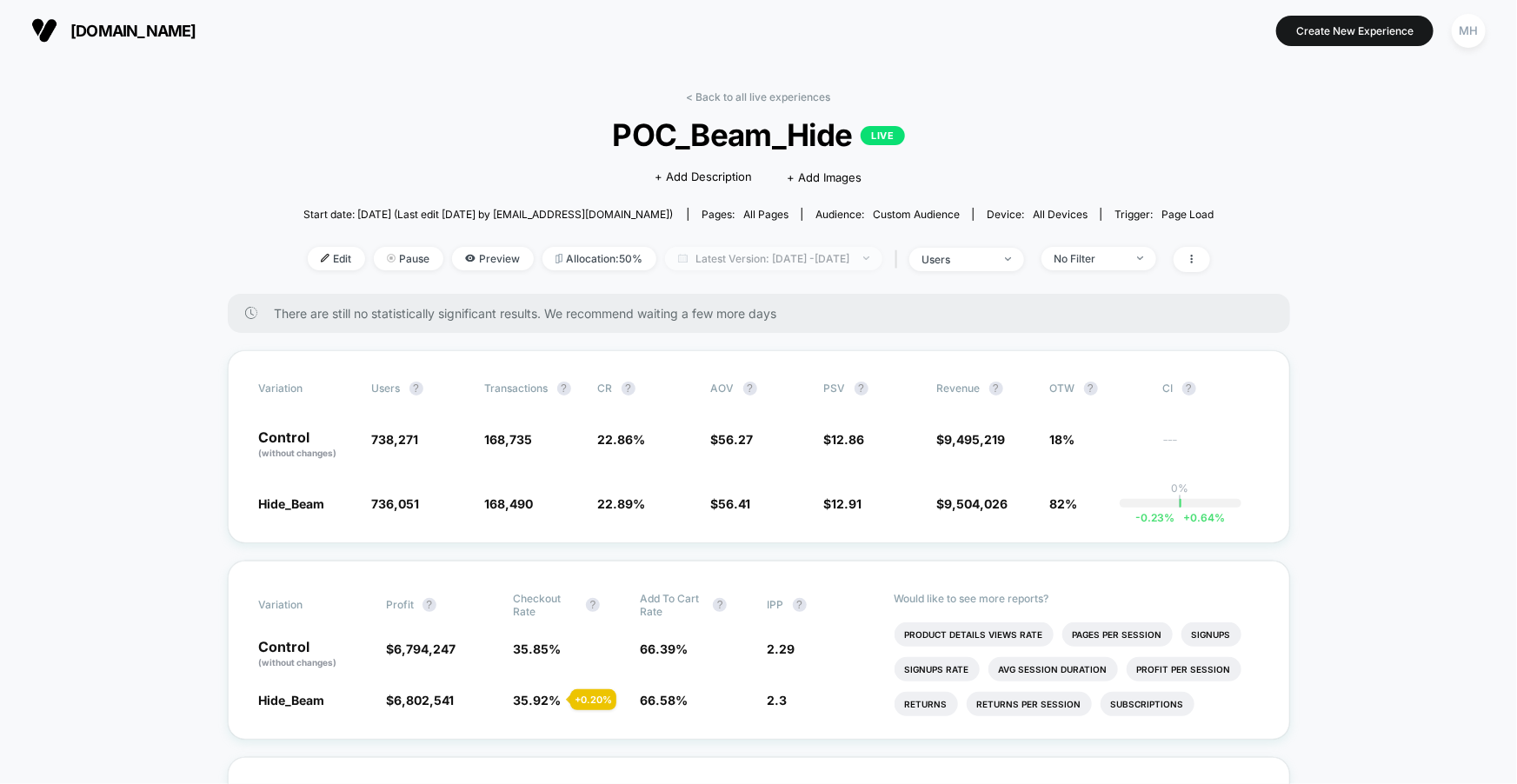
click at [826, 251] on span "Latest Version: Sep 7, 2025 - Oct 13, 2025" at bounding box center [773, 258] width 218 height 24
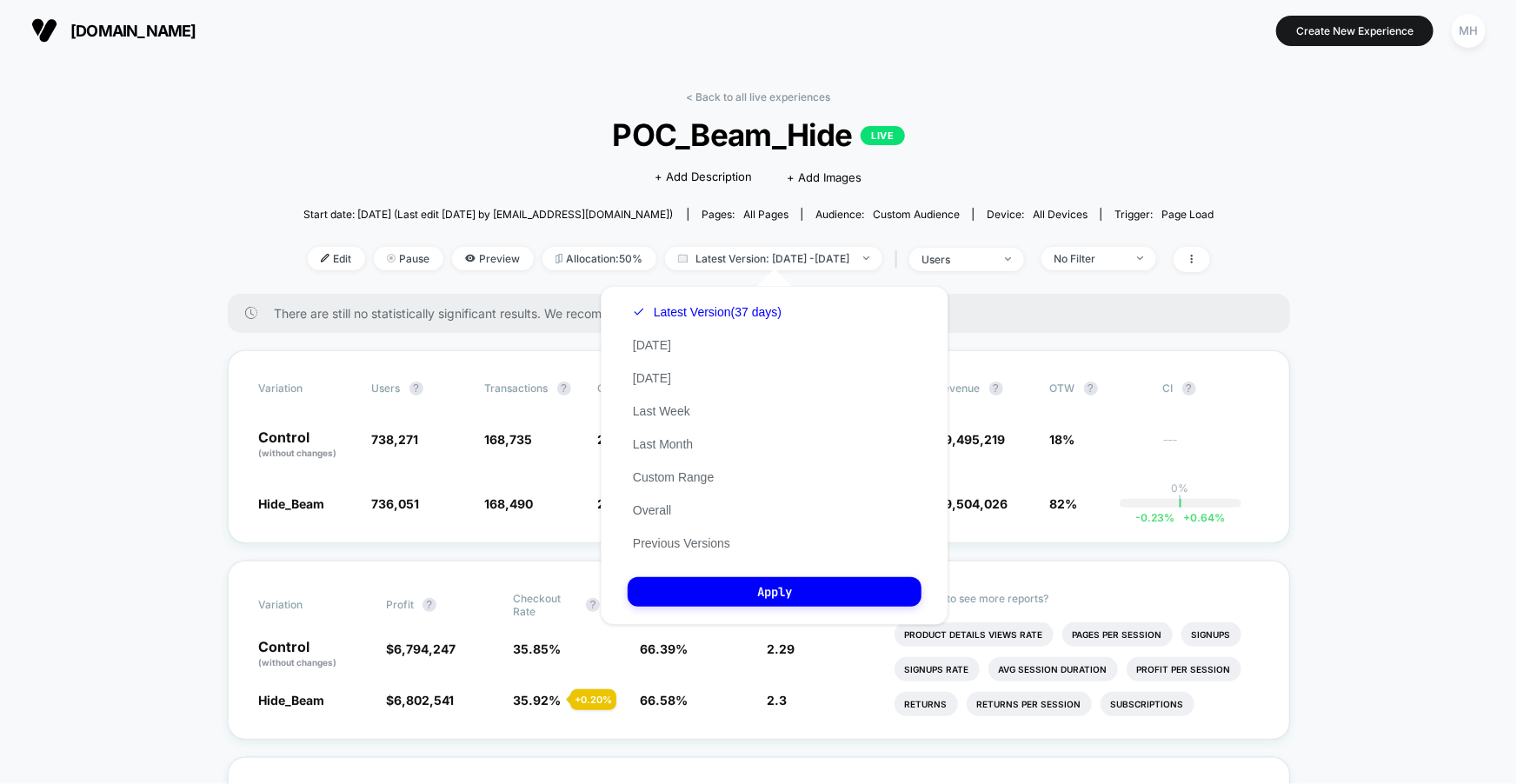
click at [646, 353] on div "Latest Version (37 days) Today Yesterday Last Week Last Month Custom Range Over…" at bounding box center [706, 427] width 159 height 264
click at [638, 339] on button "Today" at bounding box center [652, 344] width 49 height 15
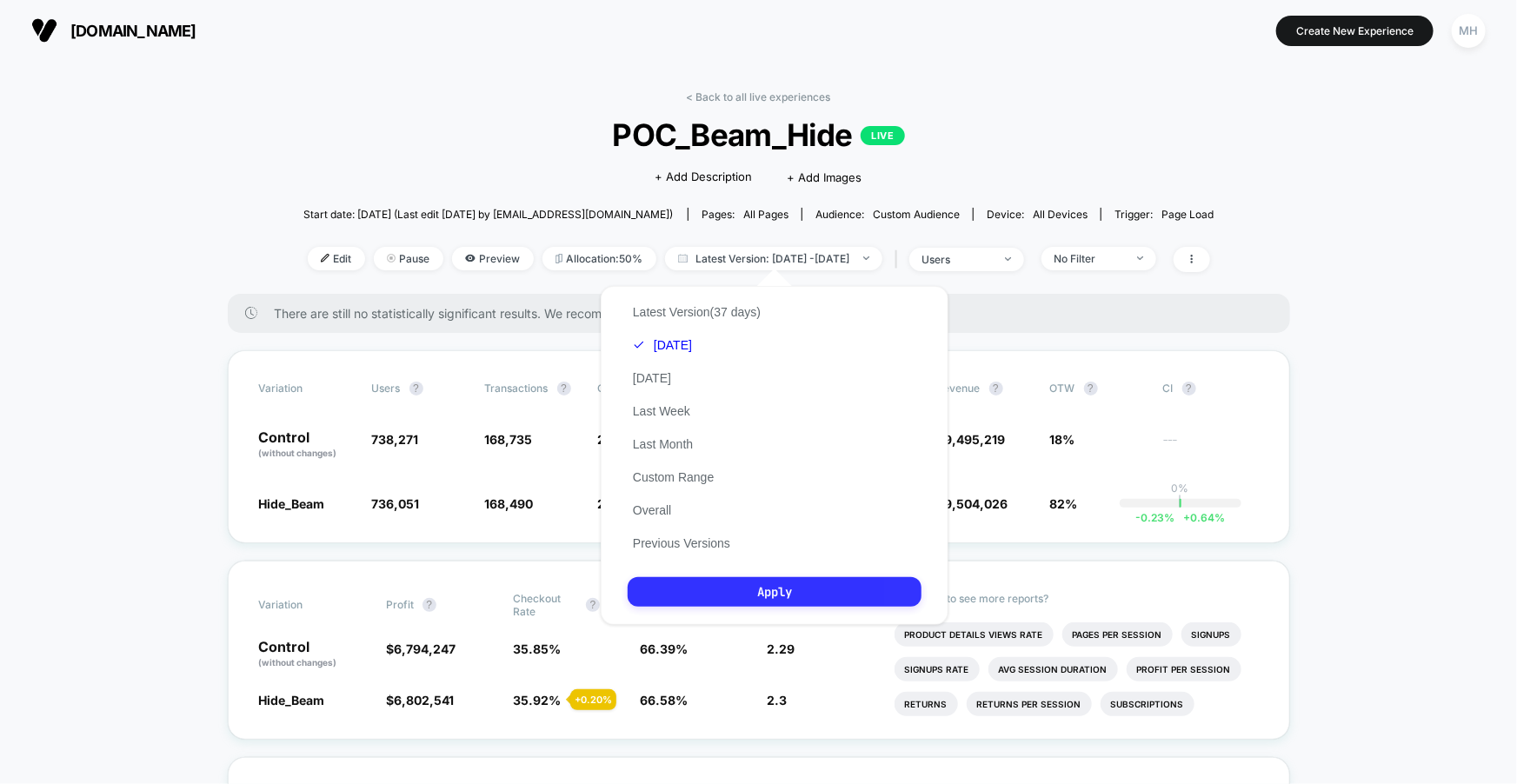
click at [678, 595] on button "Apply" at bounding box center [774, 592] width 294 height 30
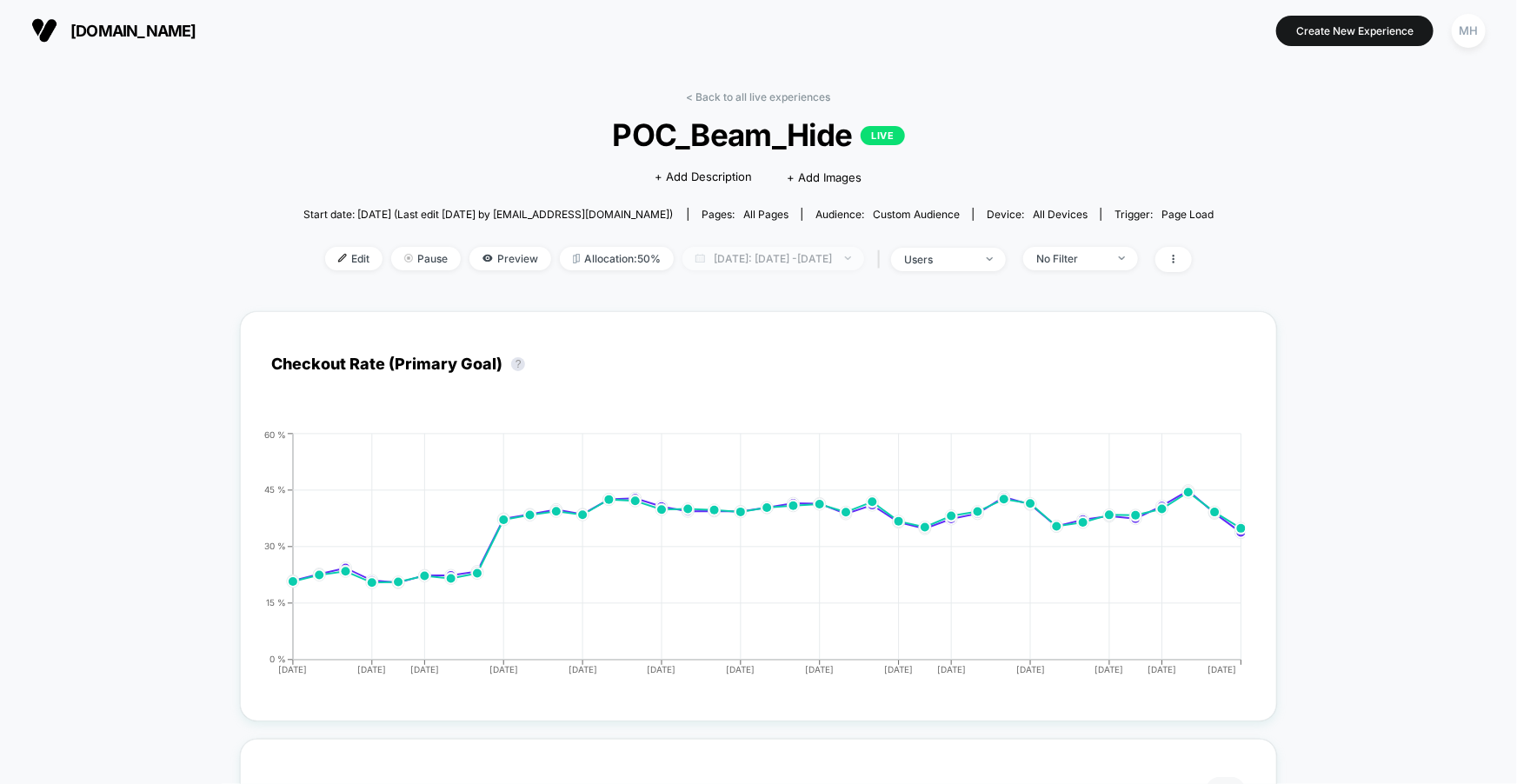
click at [864, 253] on span "Today: Oct 14, 2025 - Oct 13, 2025" at bounding box center [773, 258] width 181 height 24
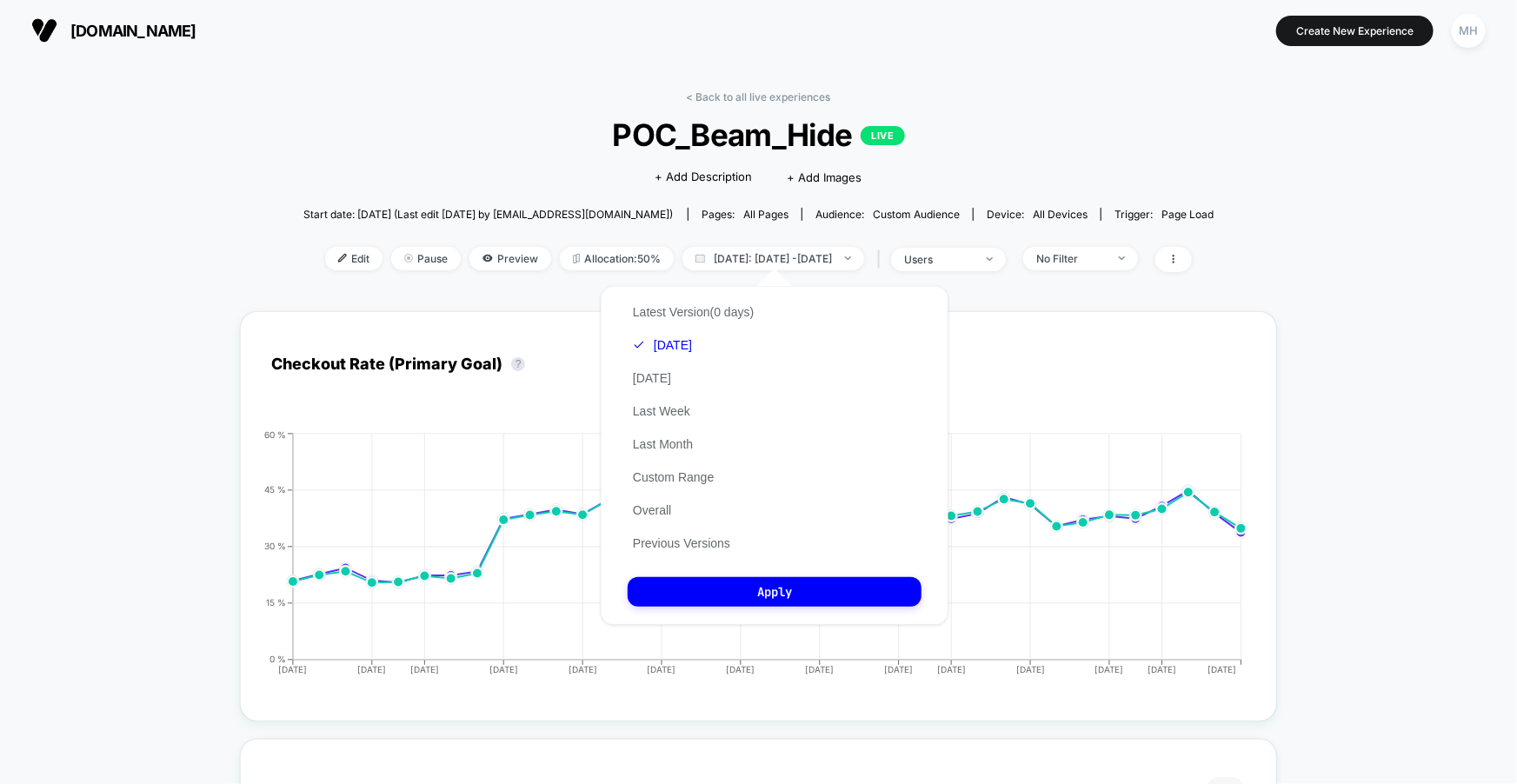
click at [658, 369] on div "Latest Version (0 days) Today Yesterday Last Week Last Month Custom Range Overa…" at bounding box center [693, 427] width 131 height 264
click at [658, 393] on div "Latest Version (0 days) Today Yesterday Last Week Last Month Custom Range Overa…" at bounding box center [693, 427] width 131 height 264
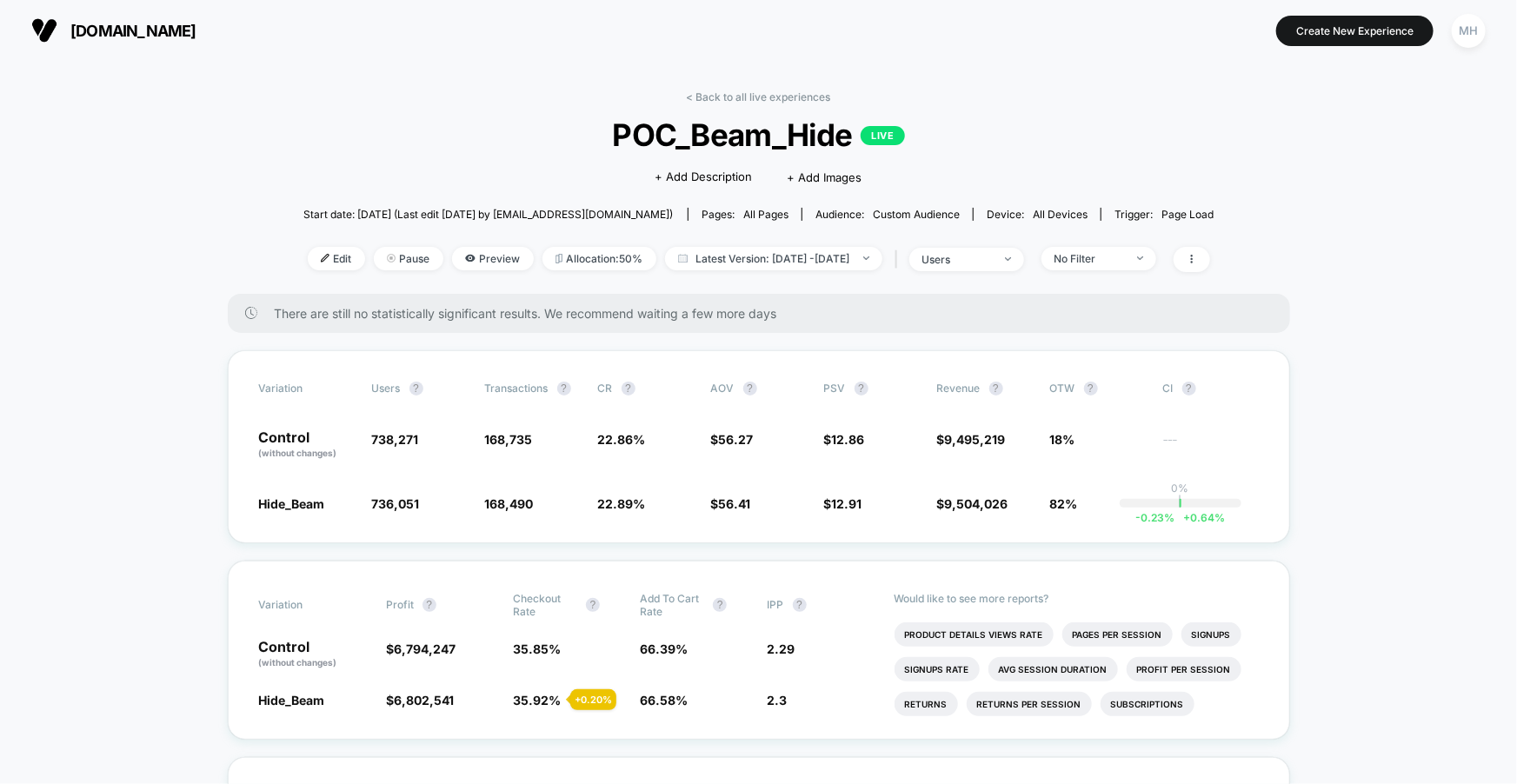
click at [892, 269] on div "Edit Pause Preview Allocation: 50% Latest Version: [DATE] - [DATE] | users No F…" at bounding box center [759, 259] width 911 height 25
click at [882, 248] on span "Latest Version: [DATE] - [DATE]" at bounding box center [773, 258] width 218 height 24
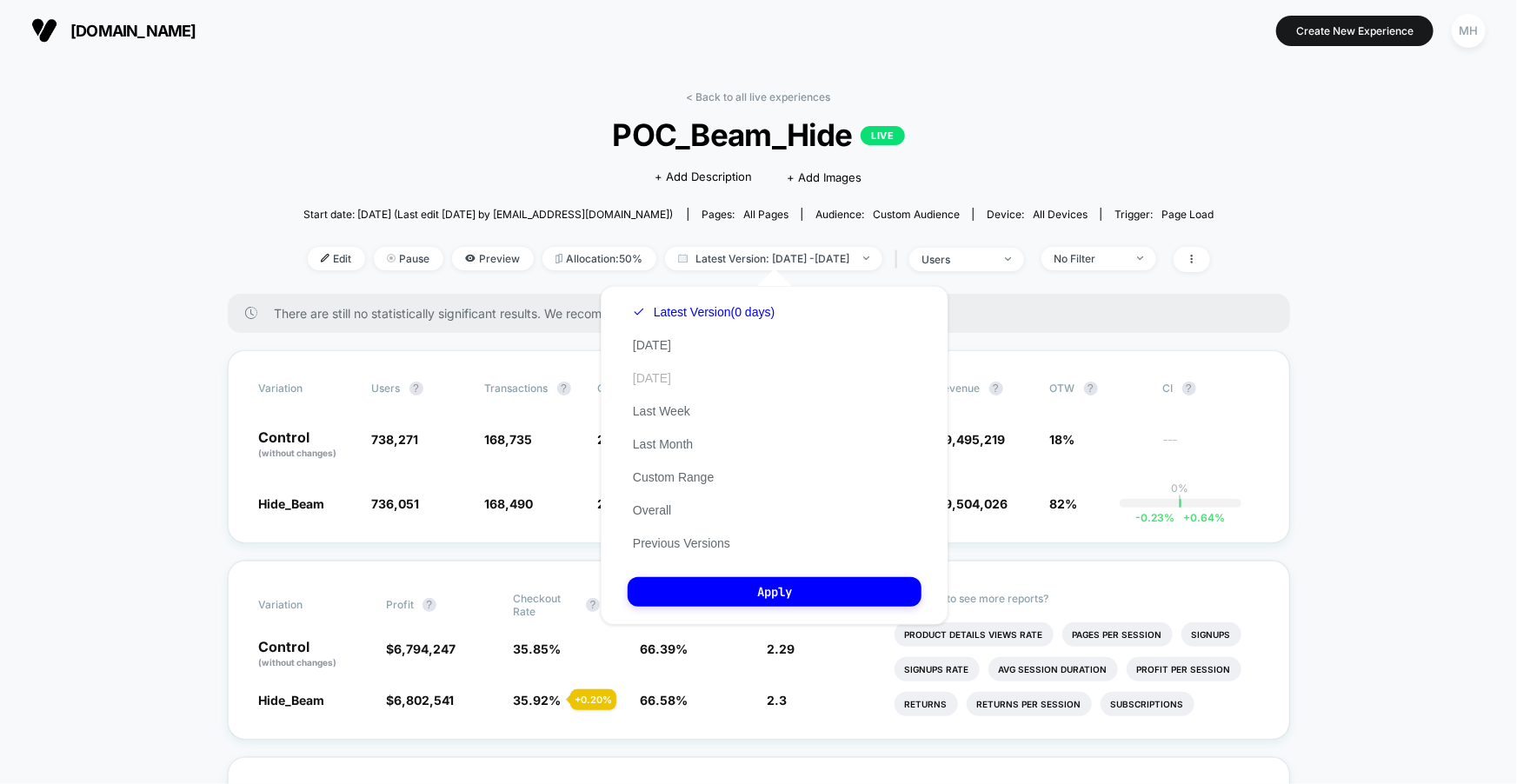
click at [644, 373] on button "[DATE]" at bounding box center [652, 377] width 49 height 15
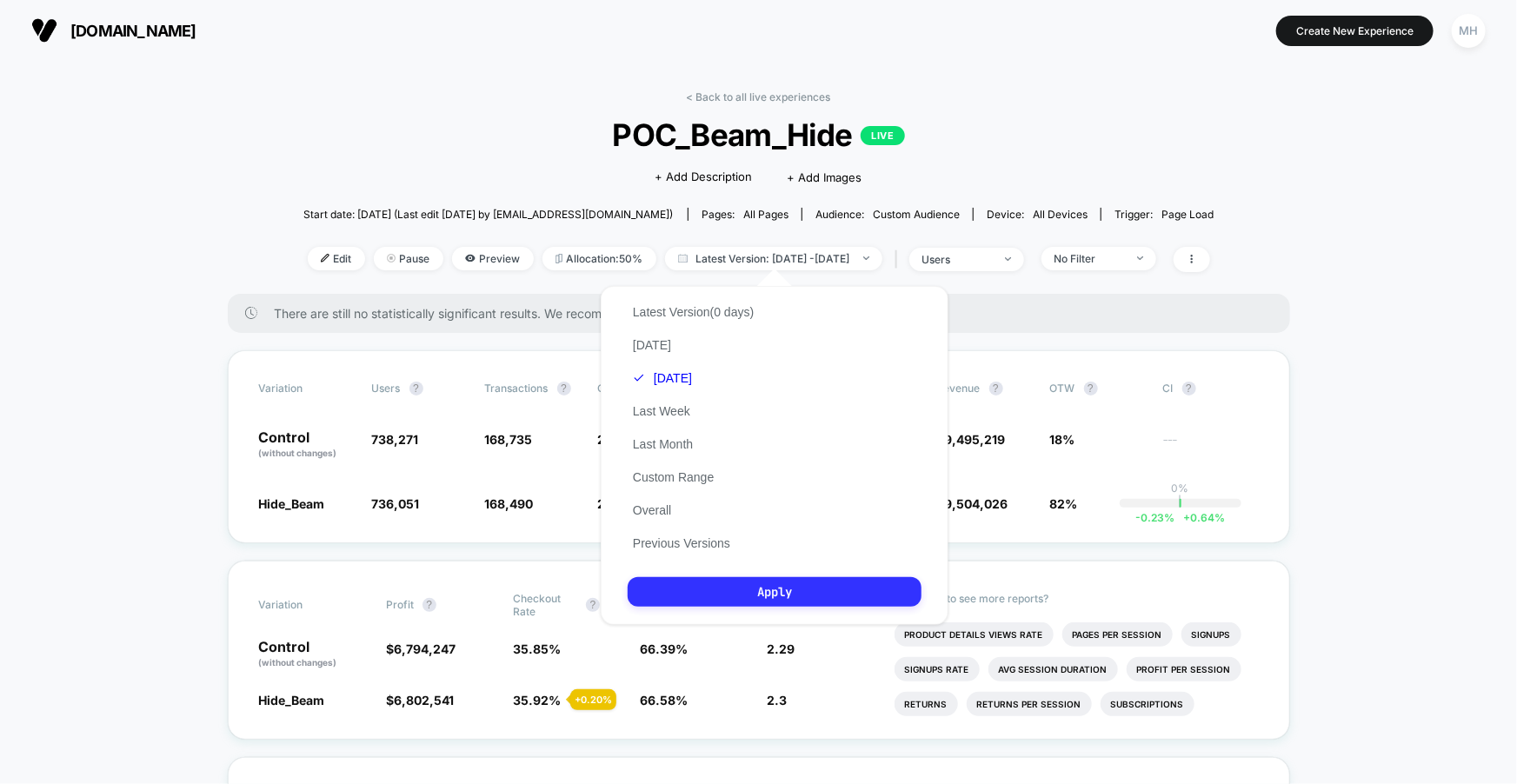
click at [675, 596] on button "Apply" at bounding box center [774, 592] width 294 height 30
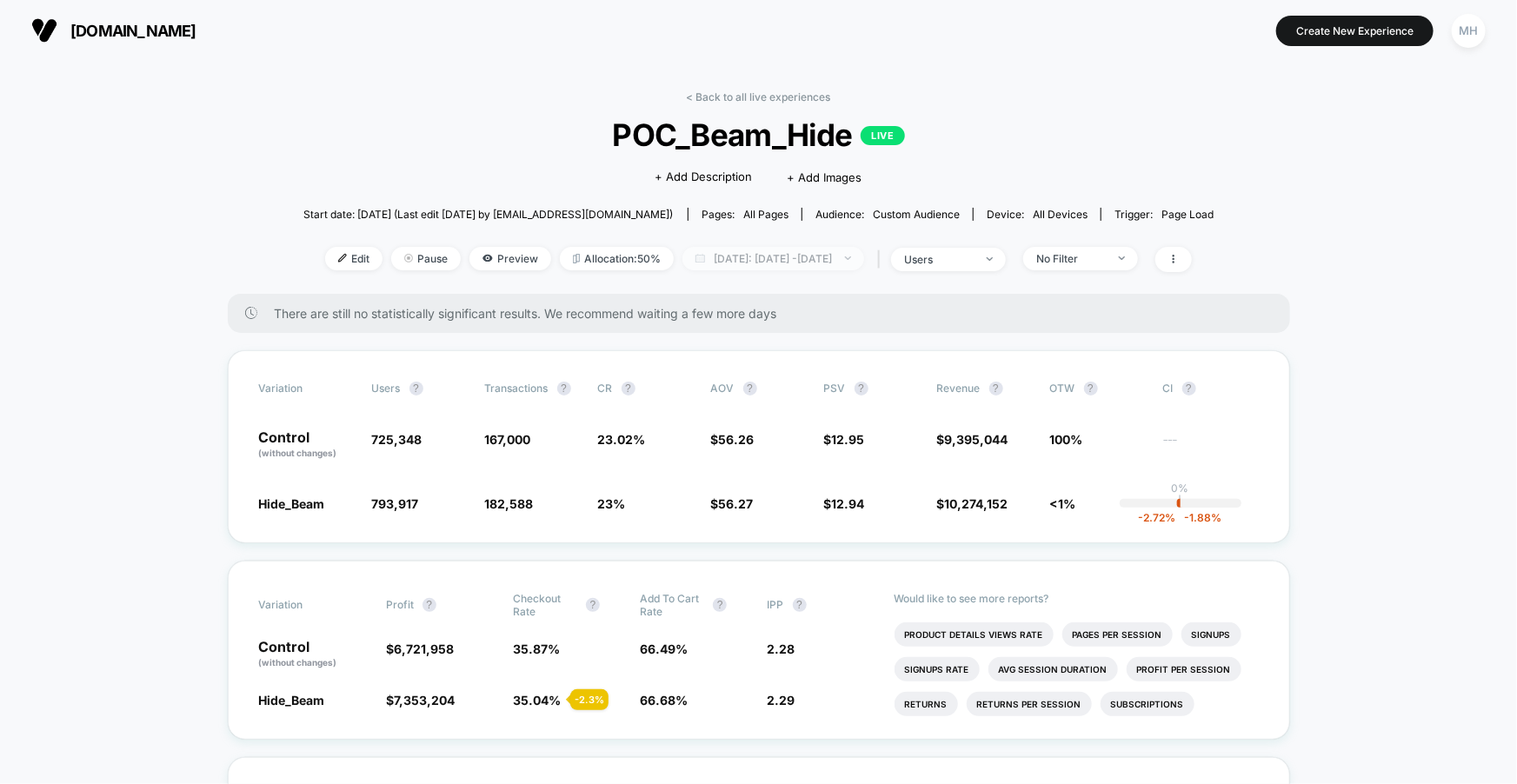
click at [851, 258] on img at bounding box center [848, 258] width 6 height 4
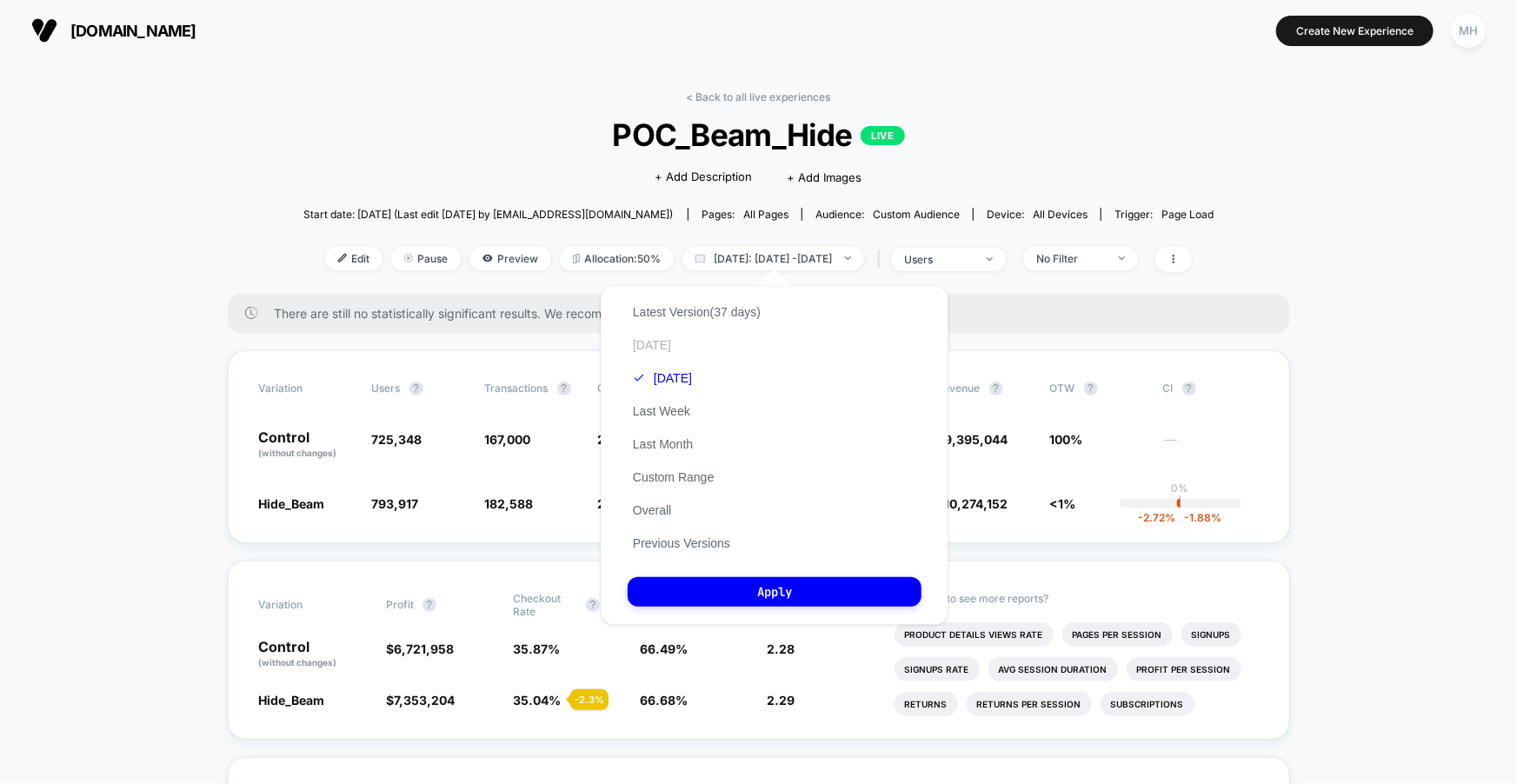
click at [642, 343] on button "Today" at bounding box center [652, 344] width 49 height 15
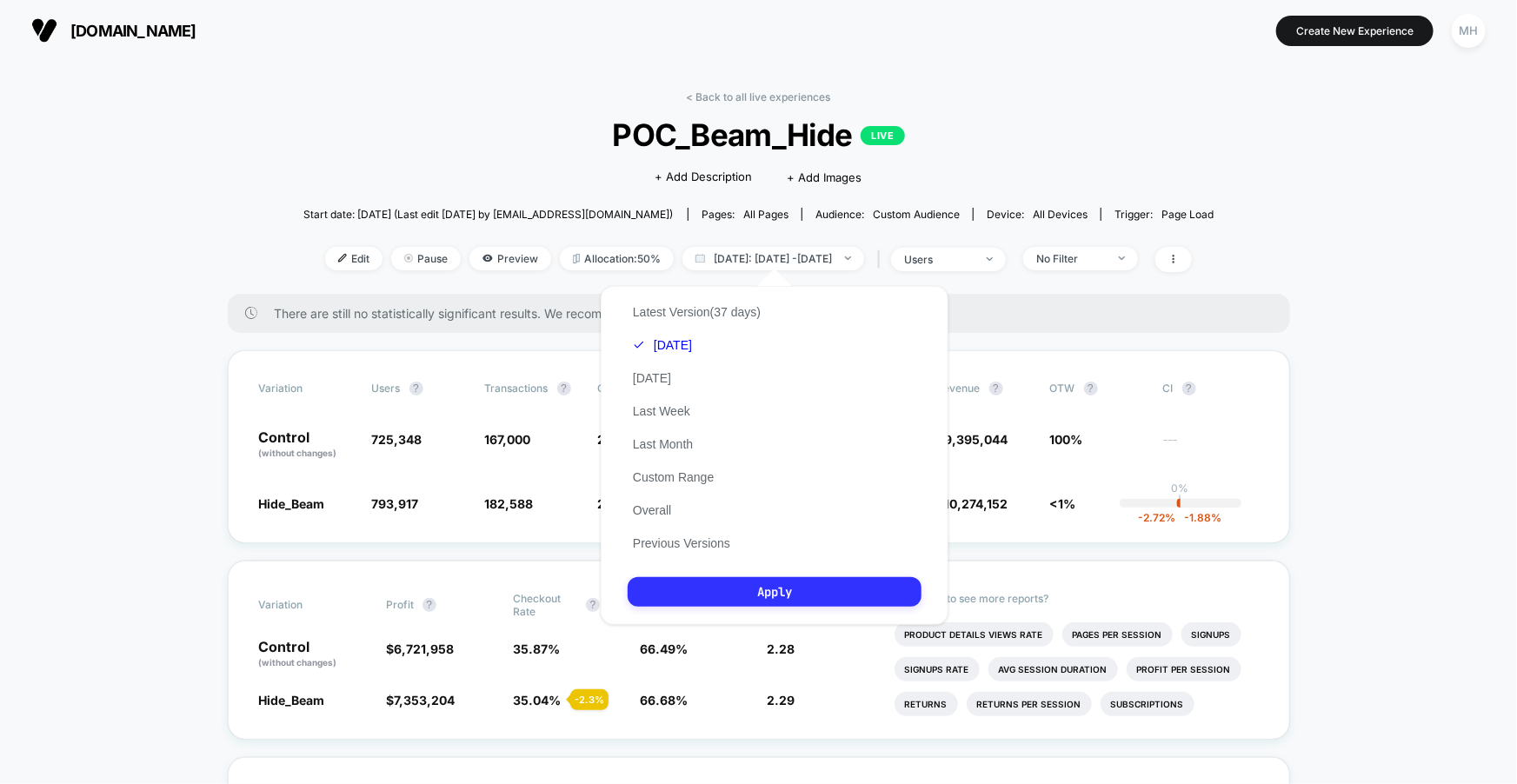
click at [684, 586] on button "Apply" at bounding box center [774, 592] width 294 height 30
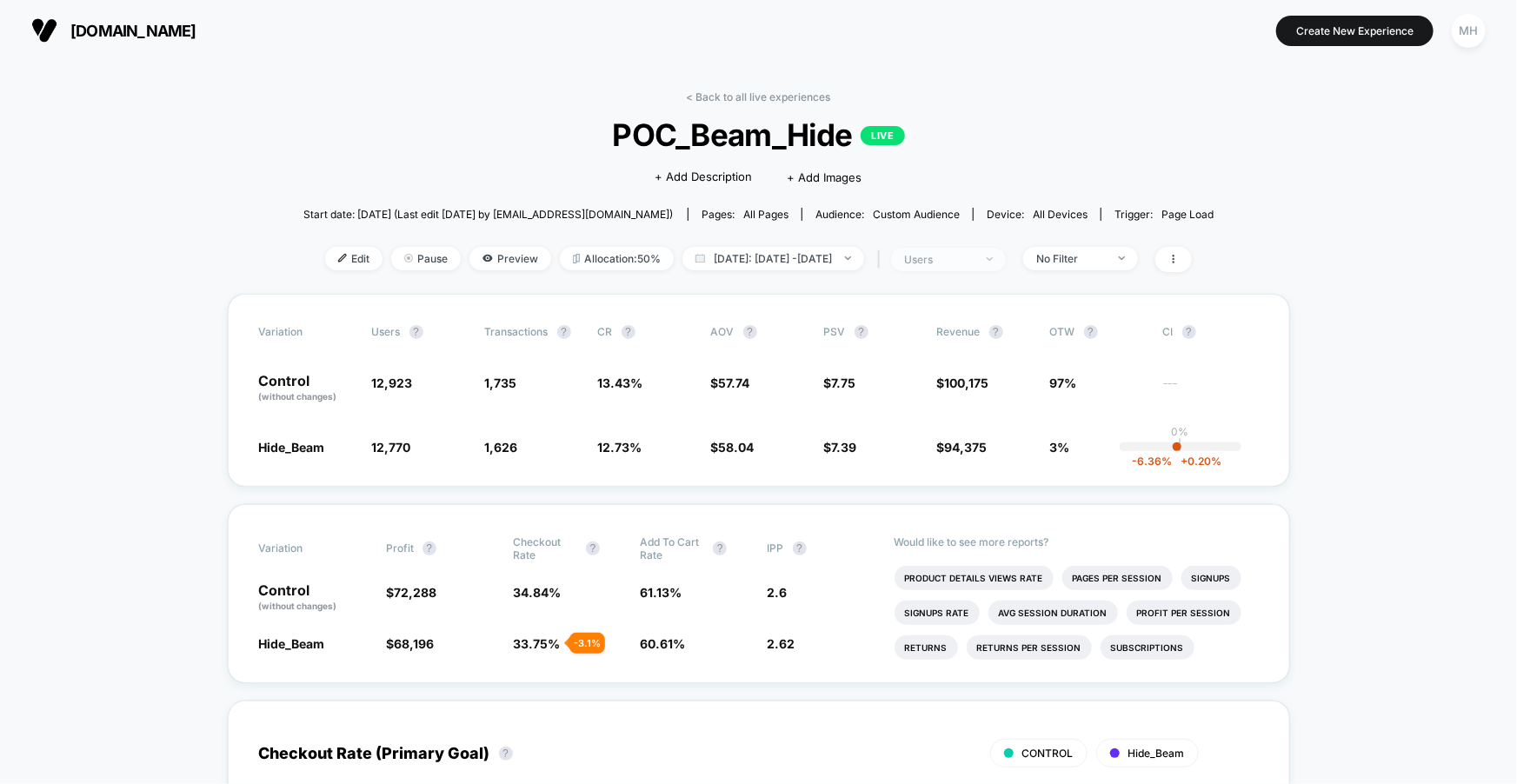
click at [951, 255] on div "users" at bounding box center [938, 259] width 70 height 13
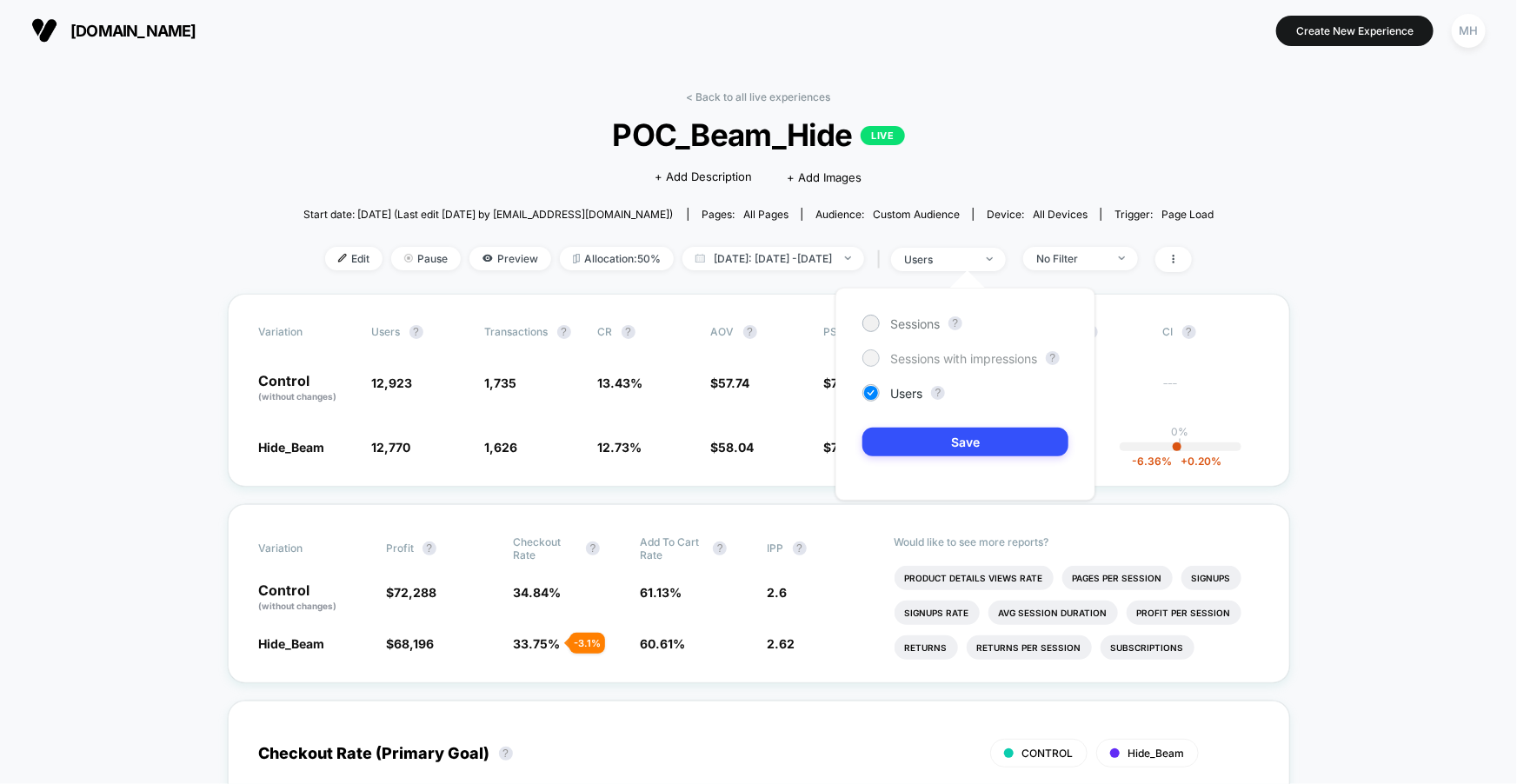
click at [898, 356] on span "Sessions with impressions" at bounding box center [964, 358] width 147 height 15
click at [892, 450] on button "Save" at bounding box center [965, 442] width 206 height 29
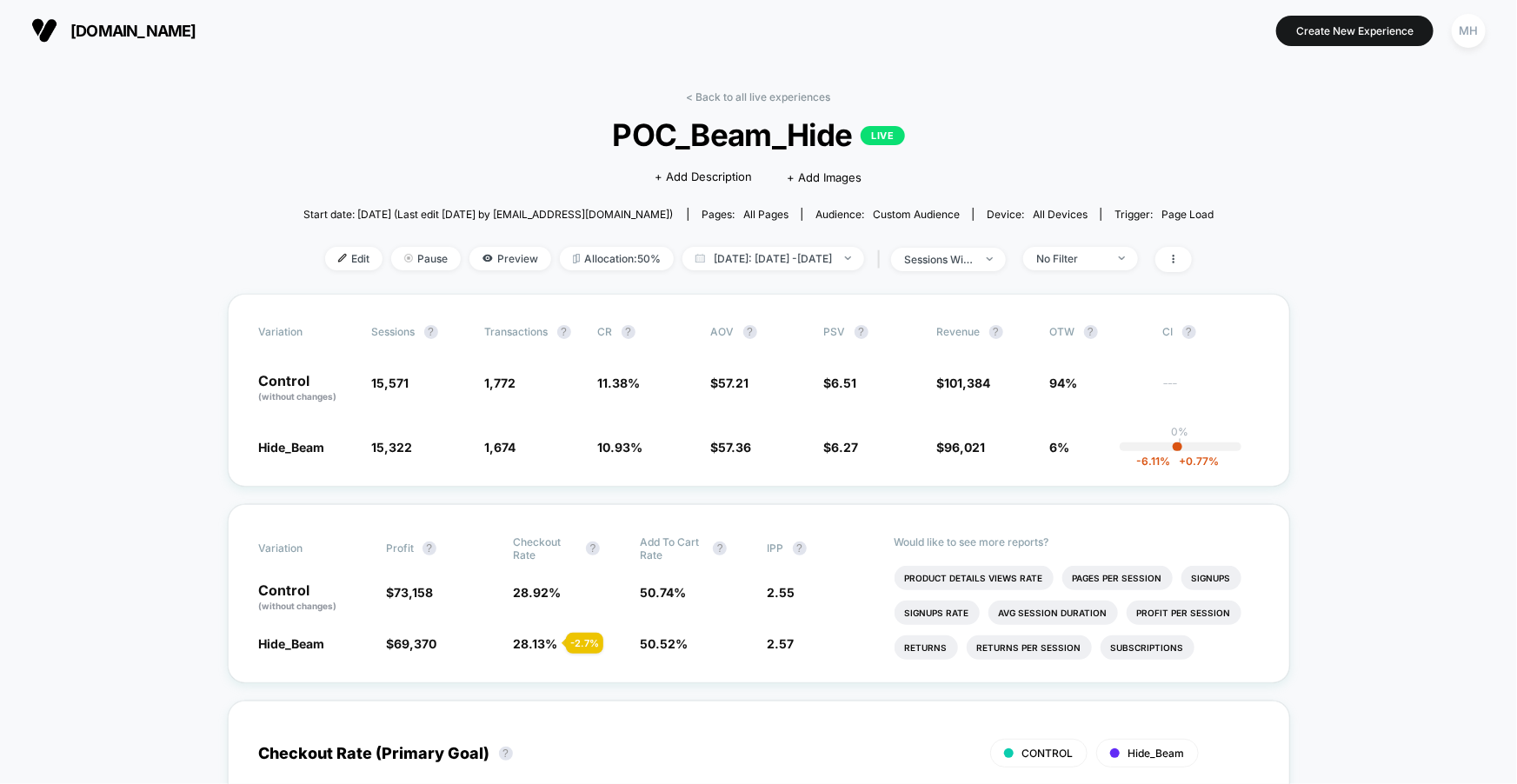
click at [1006, 247] on div "| sessions with impression" at bounding box center [939, 259] width 133 height 25
click at [1003, 259] on span "sessions with impression" at bounding box center [948, 259] width 115 height 24
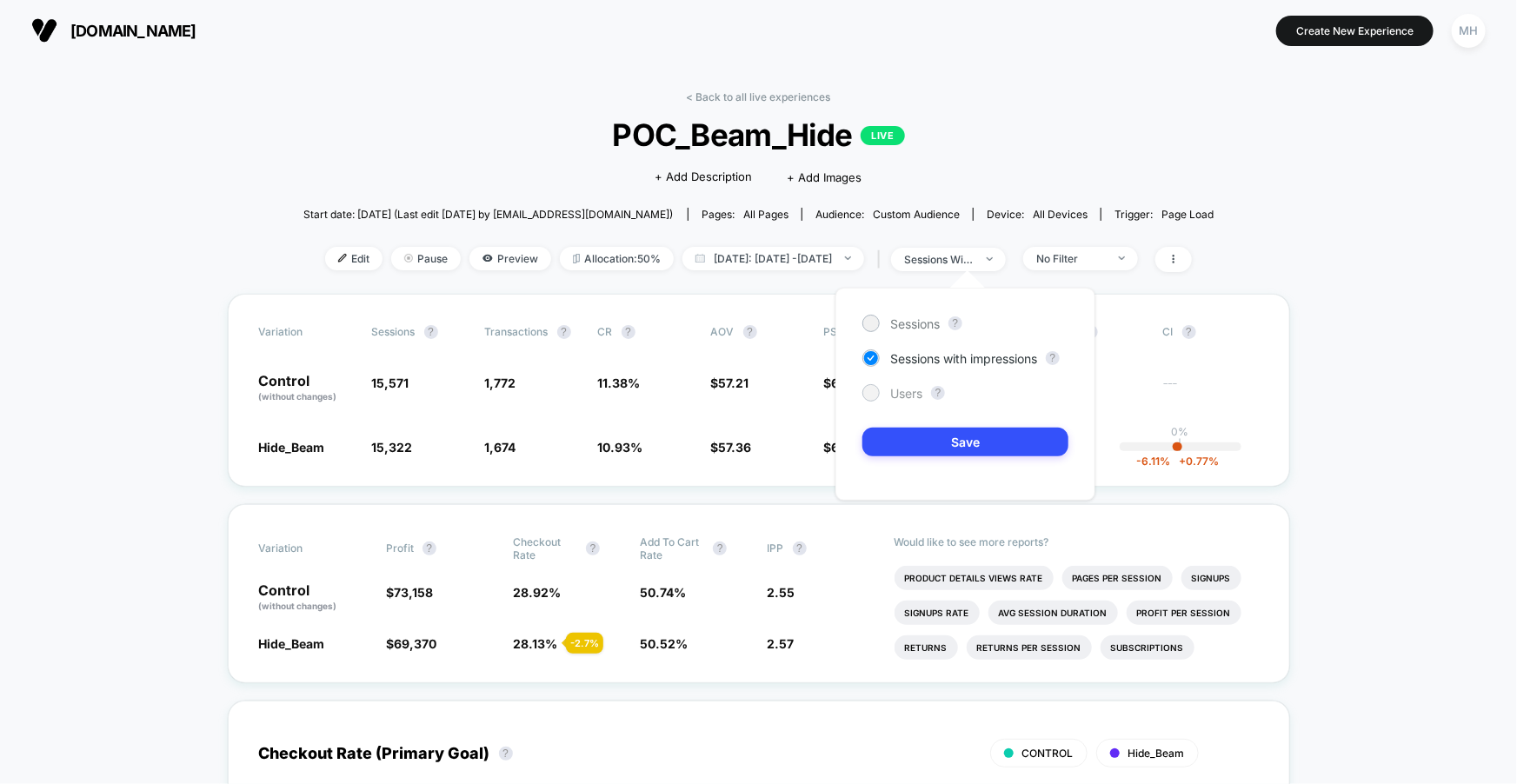
click at [878, 389] on div at bounding box center [870, 392] width 17 height 17
click at [894, 438] on button "Save" at bounding box center [965, 442] width 206 height 29
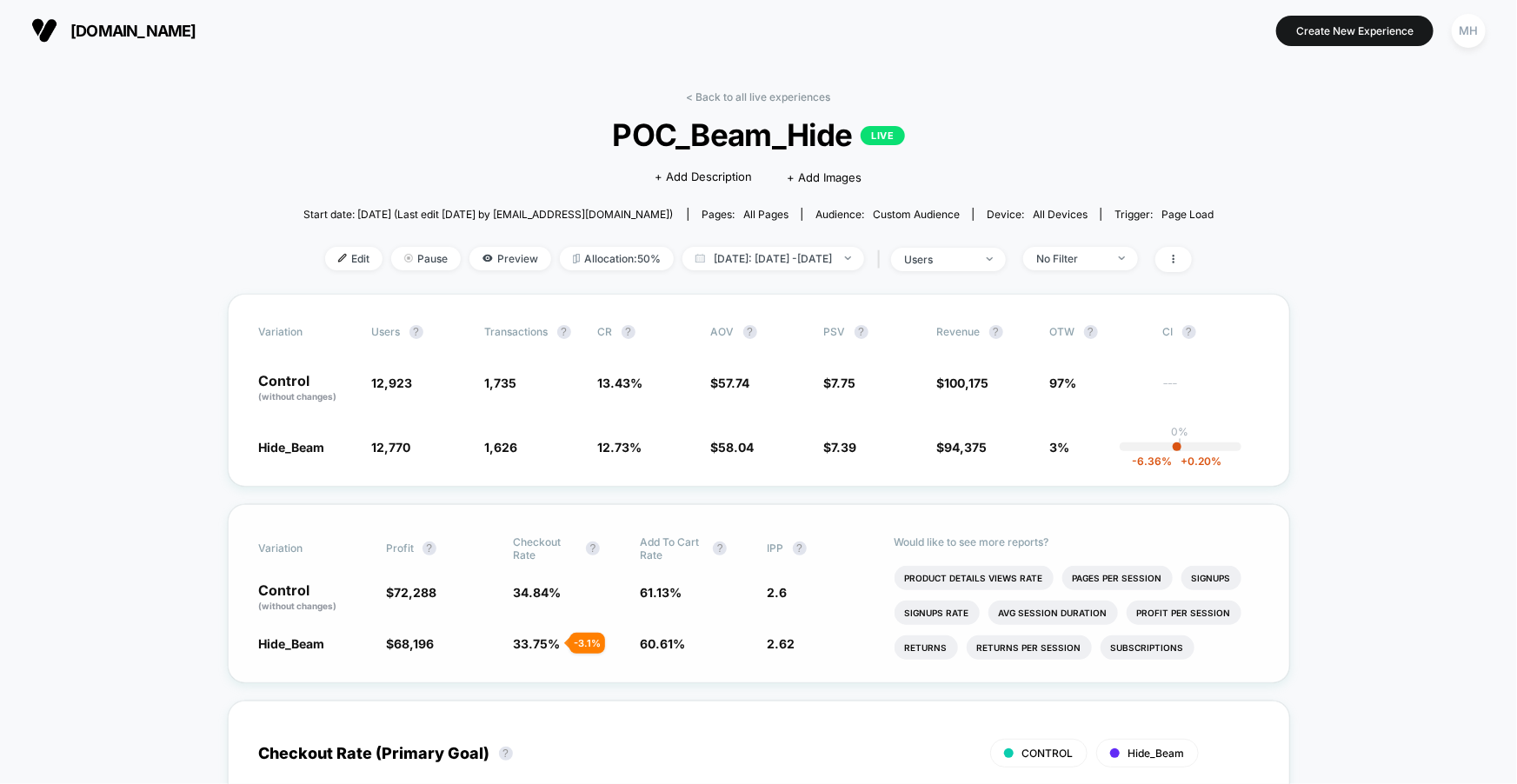
click at [659, 634] on span "60.61 % - 0.85 %" at bounding box center [695, 643] width 110 height 17
click at [770, 260] on span "Today: Oct 14, 2025 - Oct 14, 2025" at bounding box center [773, 258] width 181 height 24
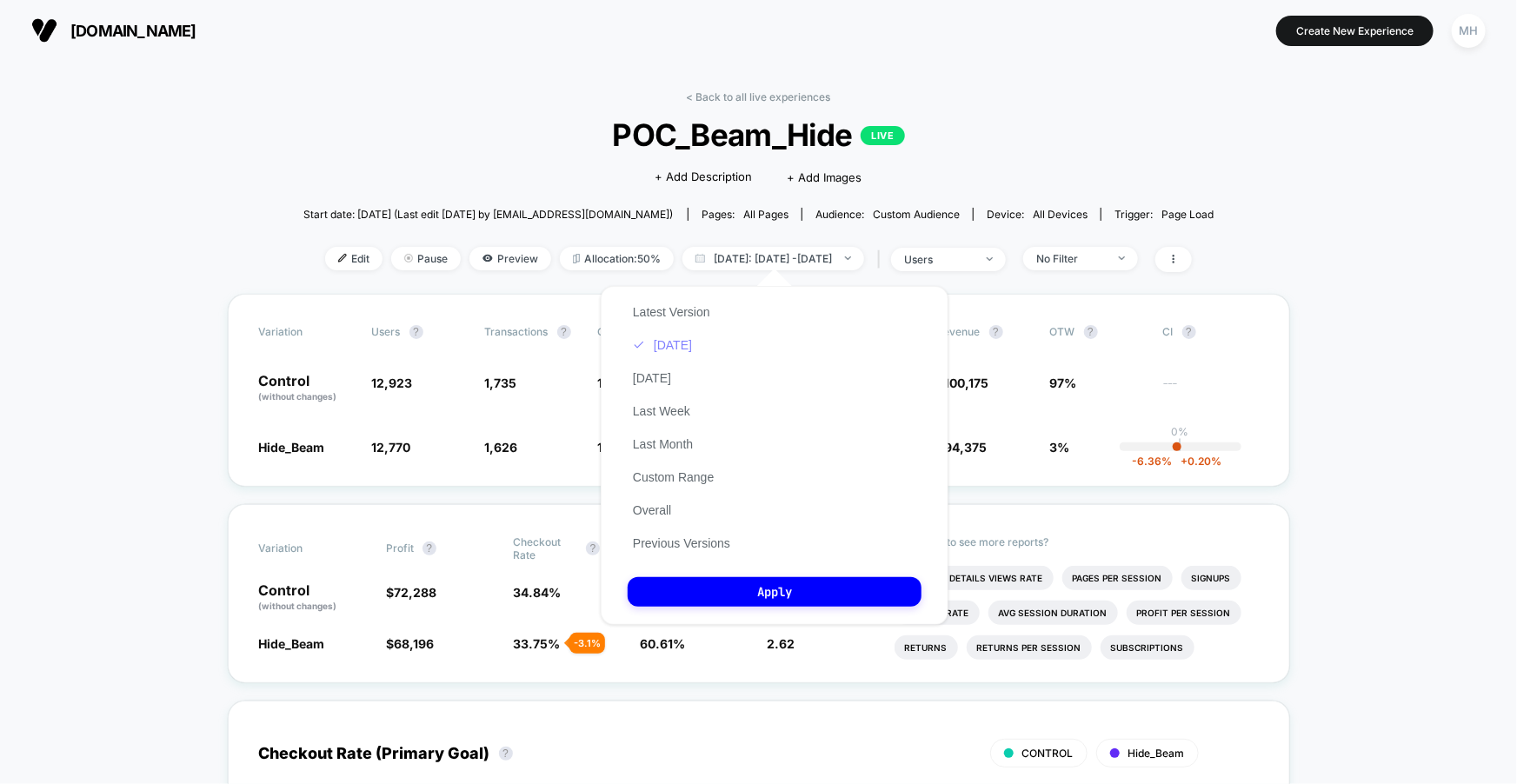
click at [672, 344] on button "Today" at bounding box center [662, 344] width 70 height 15
click at [743, 599] on button "Apply" at bounding box center [774, 592] width 294 height 30
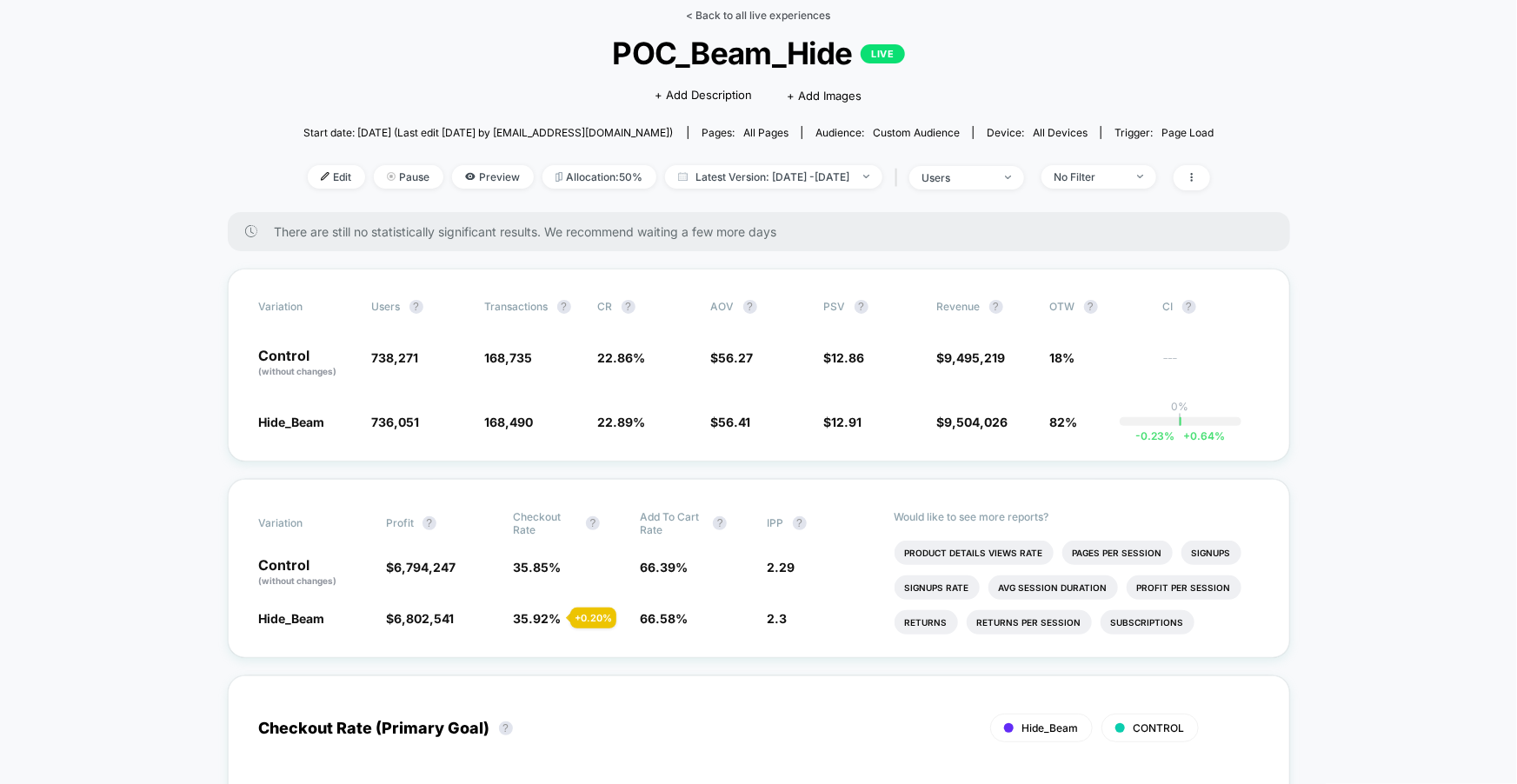
scroll to position [82, 0]
click at [839, 420] on span "12.91" at bounding box center [848, 421] width 31 height 15
click at [860, 173] on span "Latest Version: Oct 14, 2025 - Oct 14, 2025" at bounding box center [773, 177] width 218 height 24
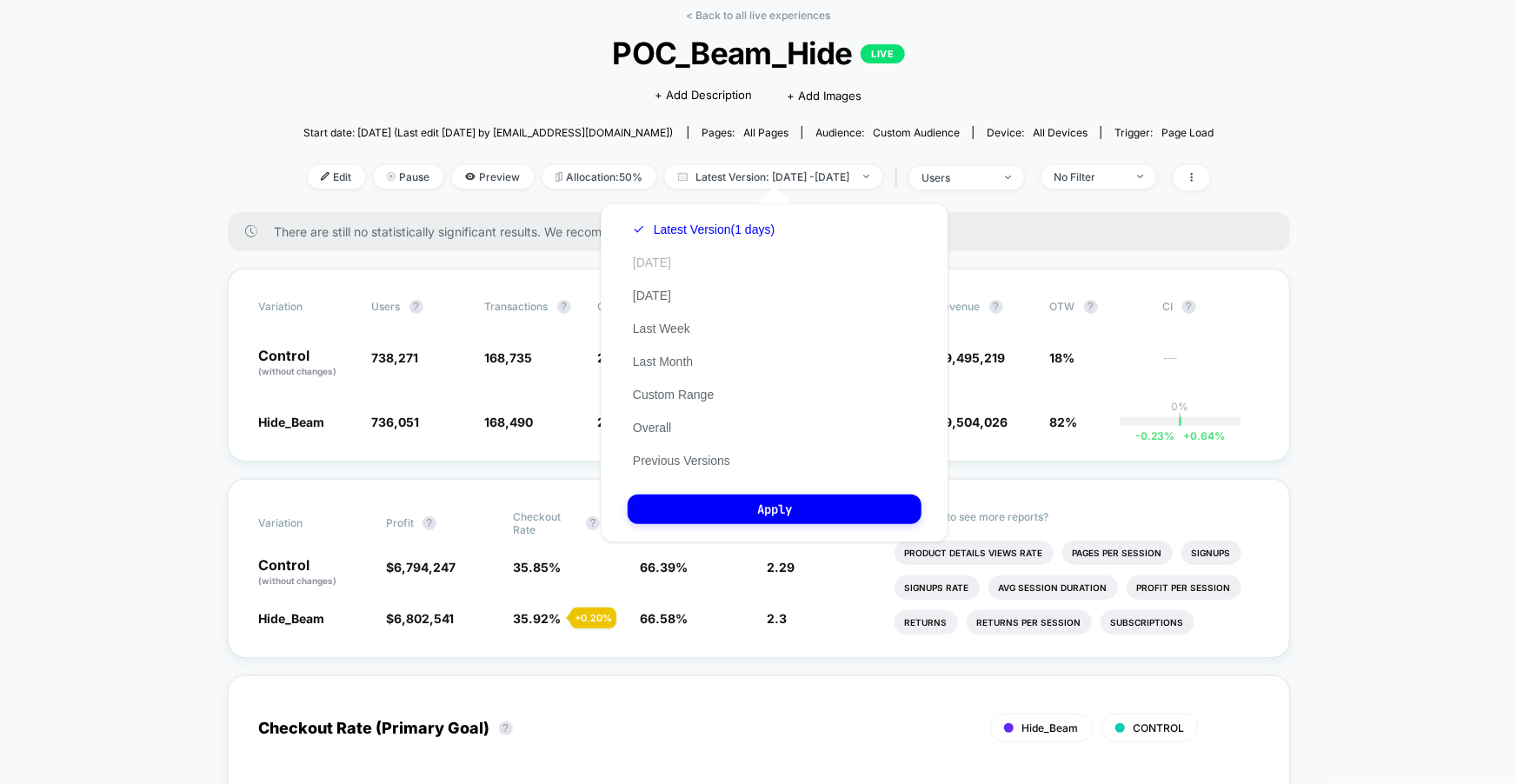
click at [643, 266] on button "[DATE]" at bounding box center [652, 262] width 49 height 15
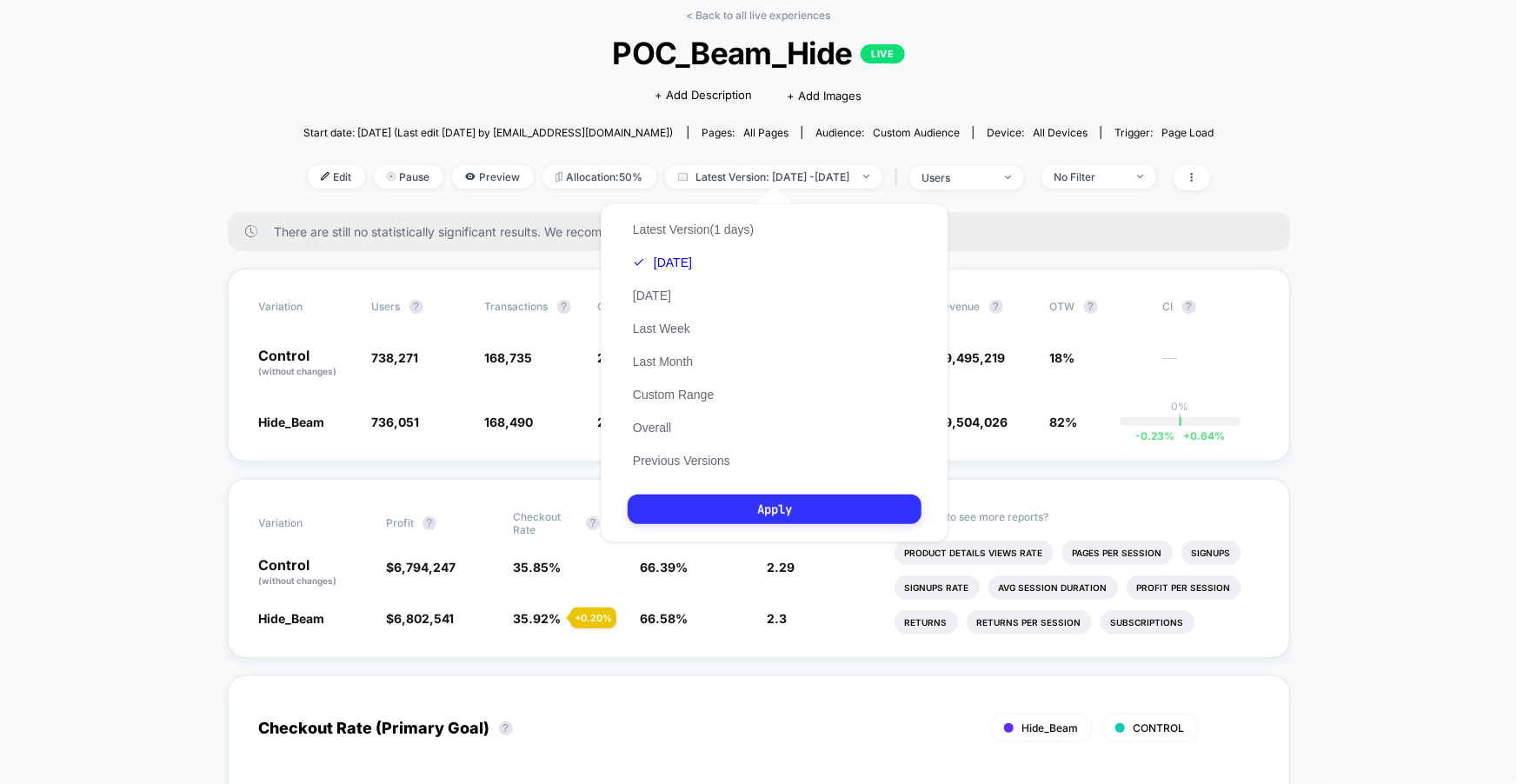
click at [673, 508] on button "Apply" at bounding box center [774, 509] width 294 height 30
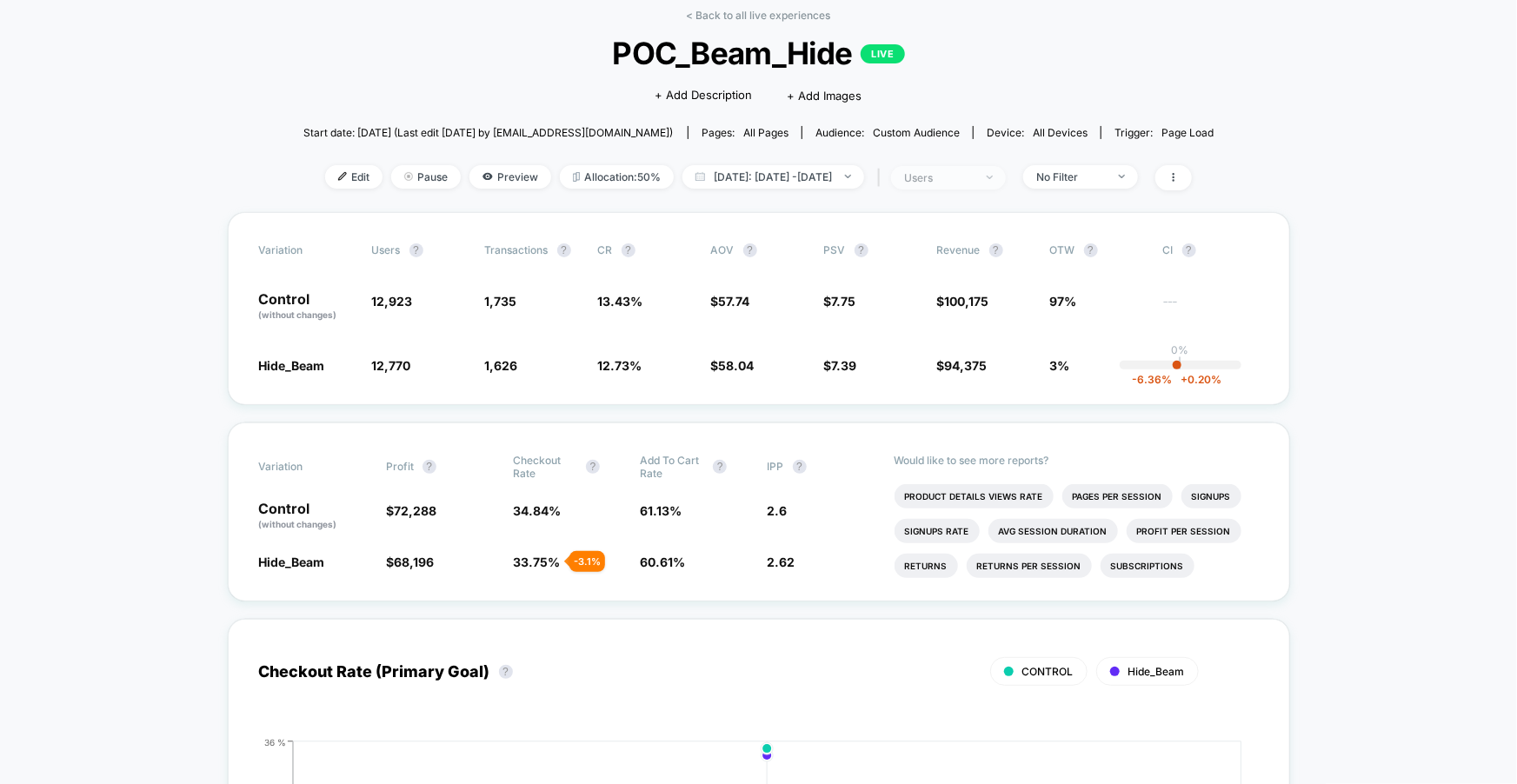
click at [969, 171] on div "users" at bounding box center [938, 178] width 70 height 13
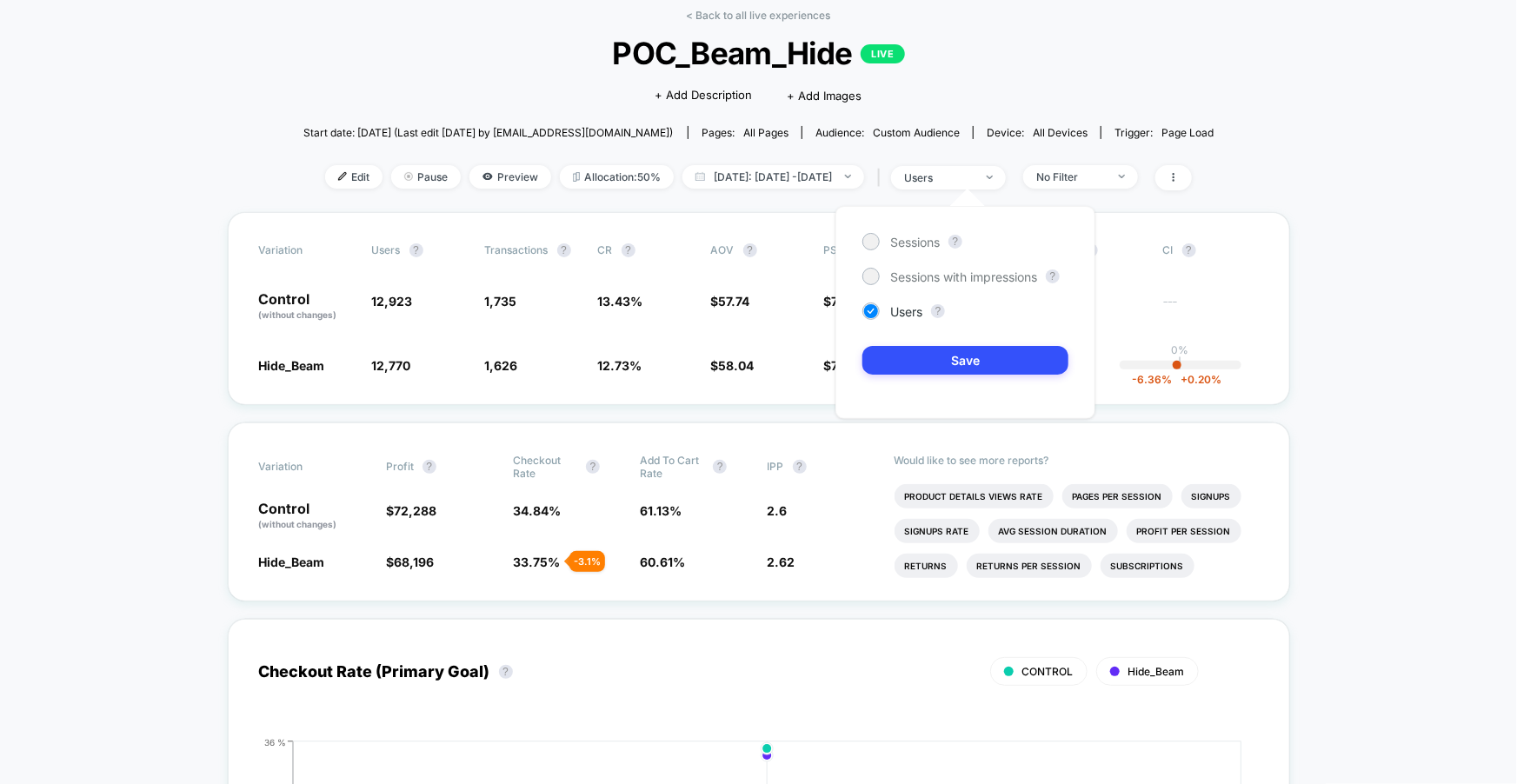
click at [960, 152] on div "< Back to all live experiences POC_Beam_Hide LIVE Click to edit experience deta…" at bounding box center [759, 111] width 911 height 203
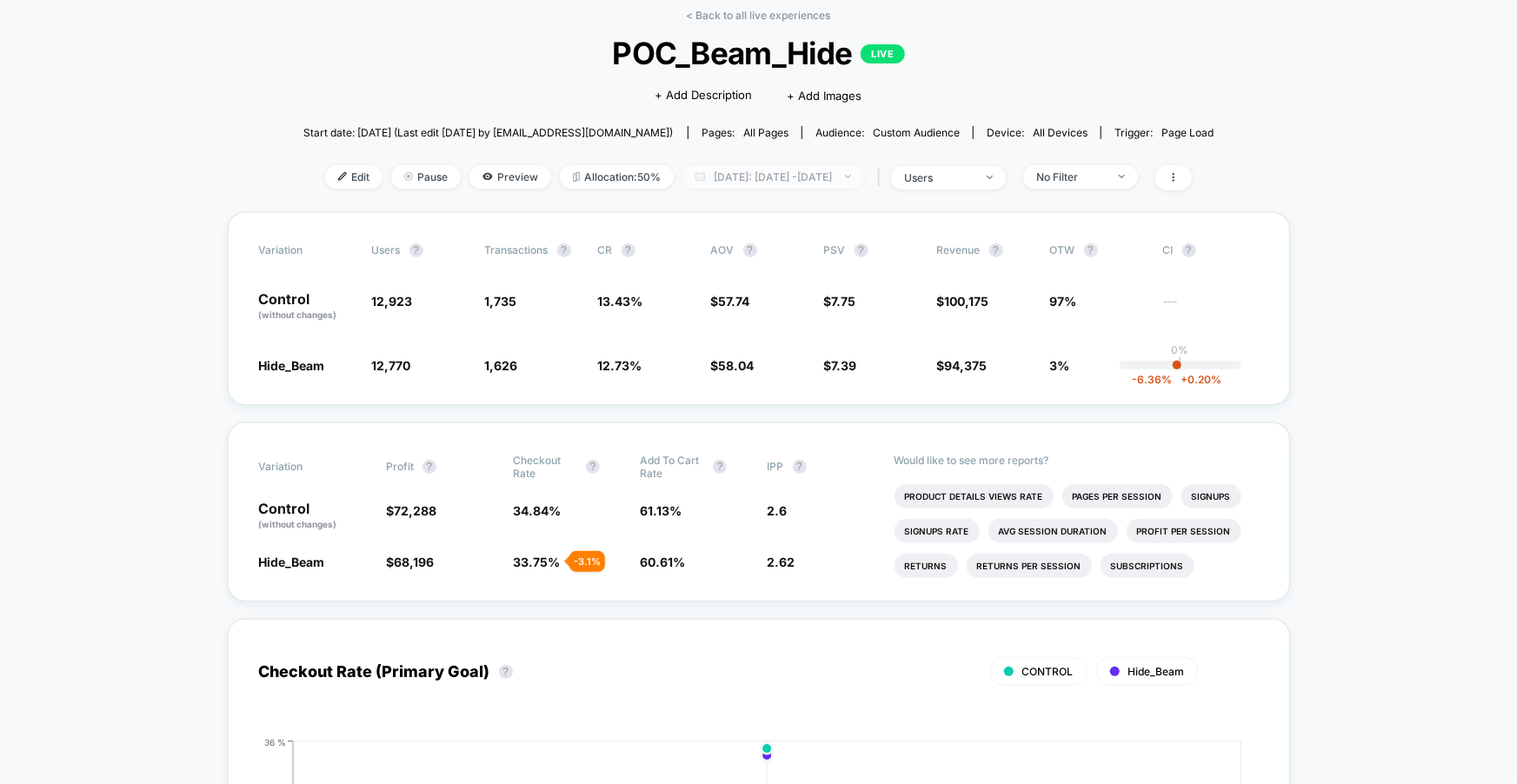
click at [739, 180] on span "Today: Oct 14, 2025 - Oct 14, 2025" at bounding box center [773, 177] width 181 height 24
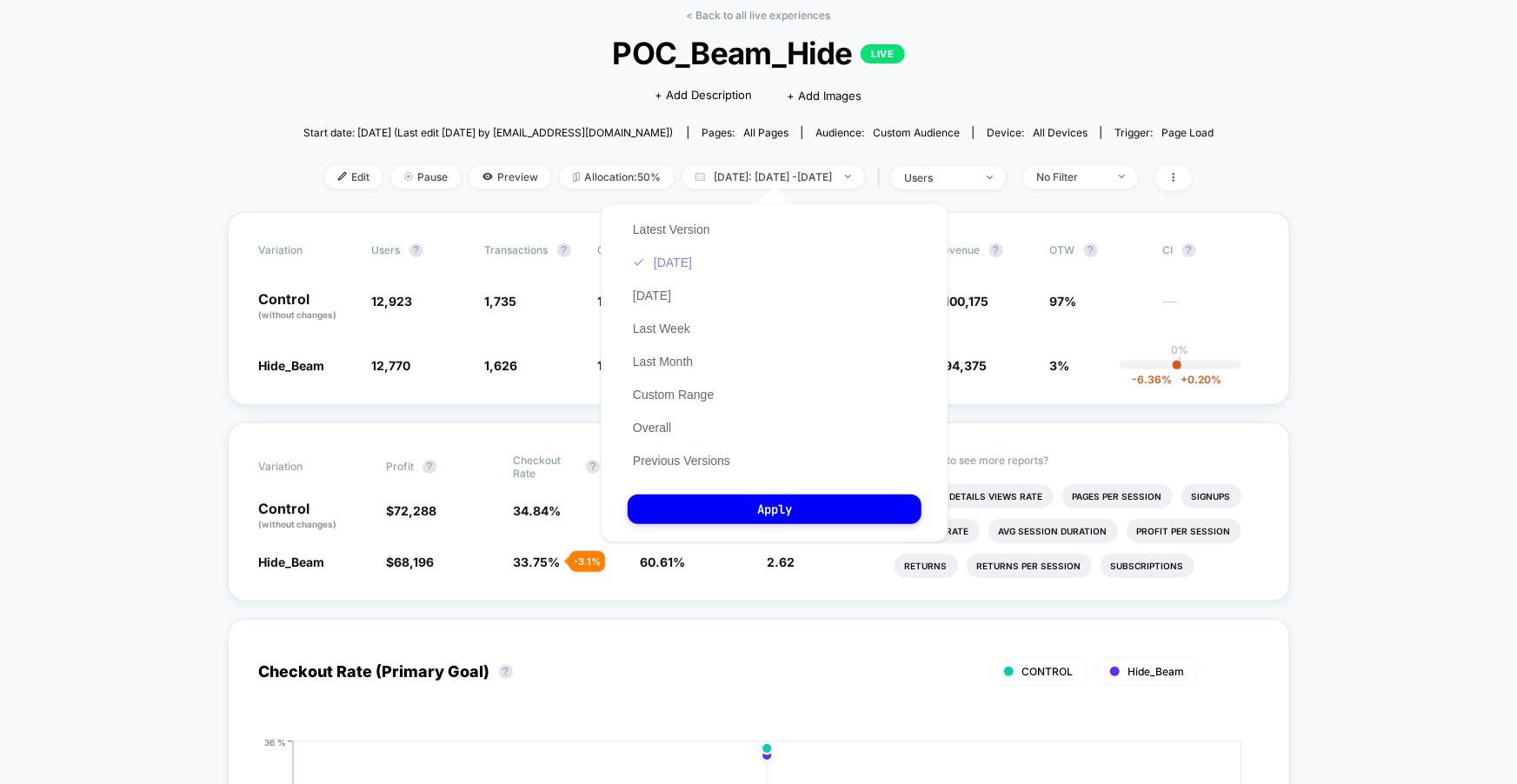
click at [661, 265] on button "Today" at bounding box center [662, 262] width 70 height 15
click at [695, 524] on button "Apply" at bounding box center [774, 509] width 294 height 30
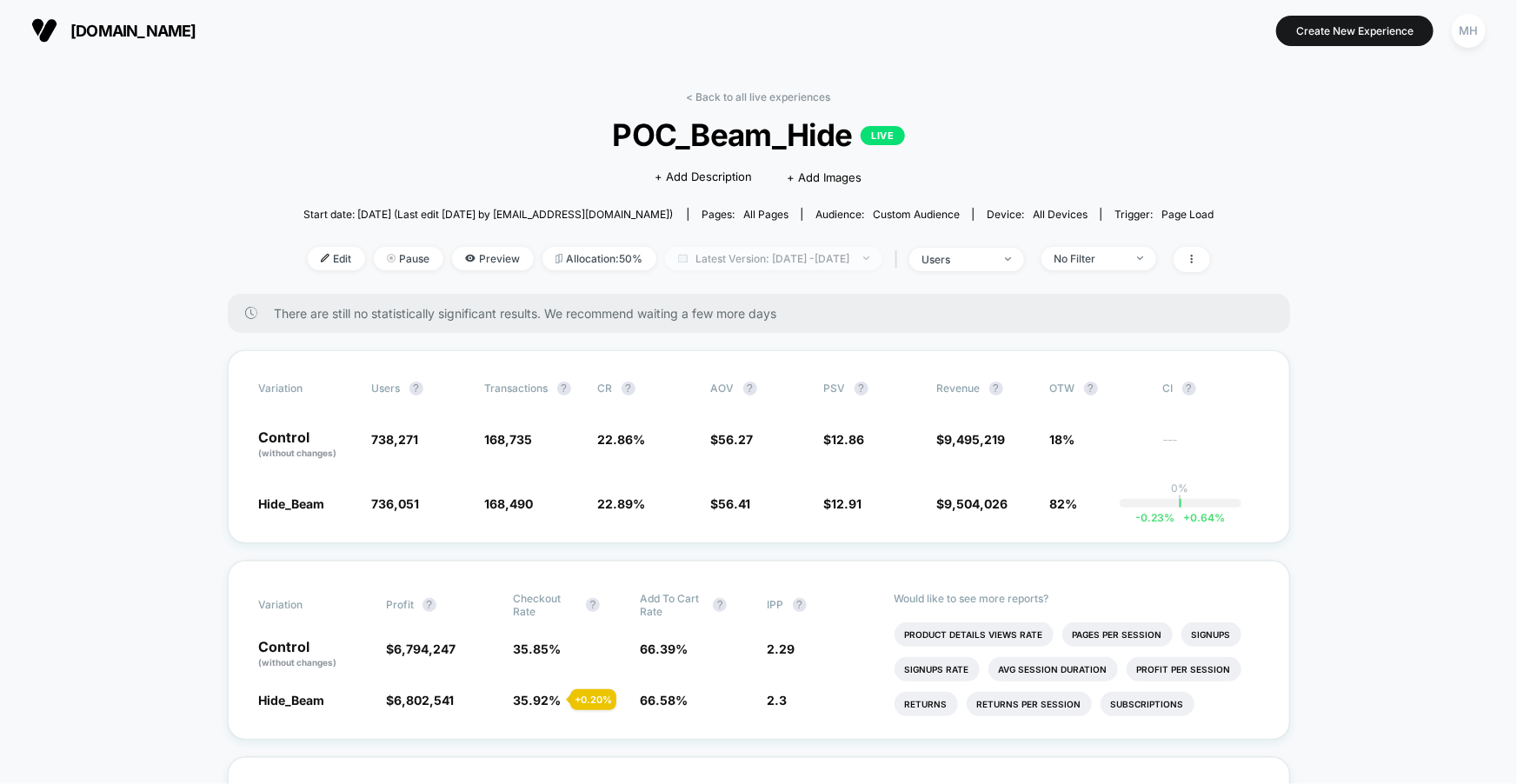
click at [851, 247] on span "Latest Version: Oct 14, 2025 - Oct 14, 2025" at bounding box center [773, 258] width 218 height 24
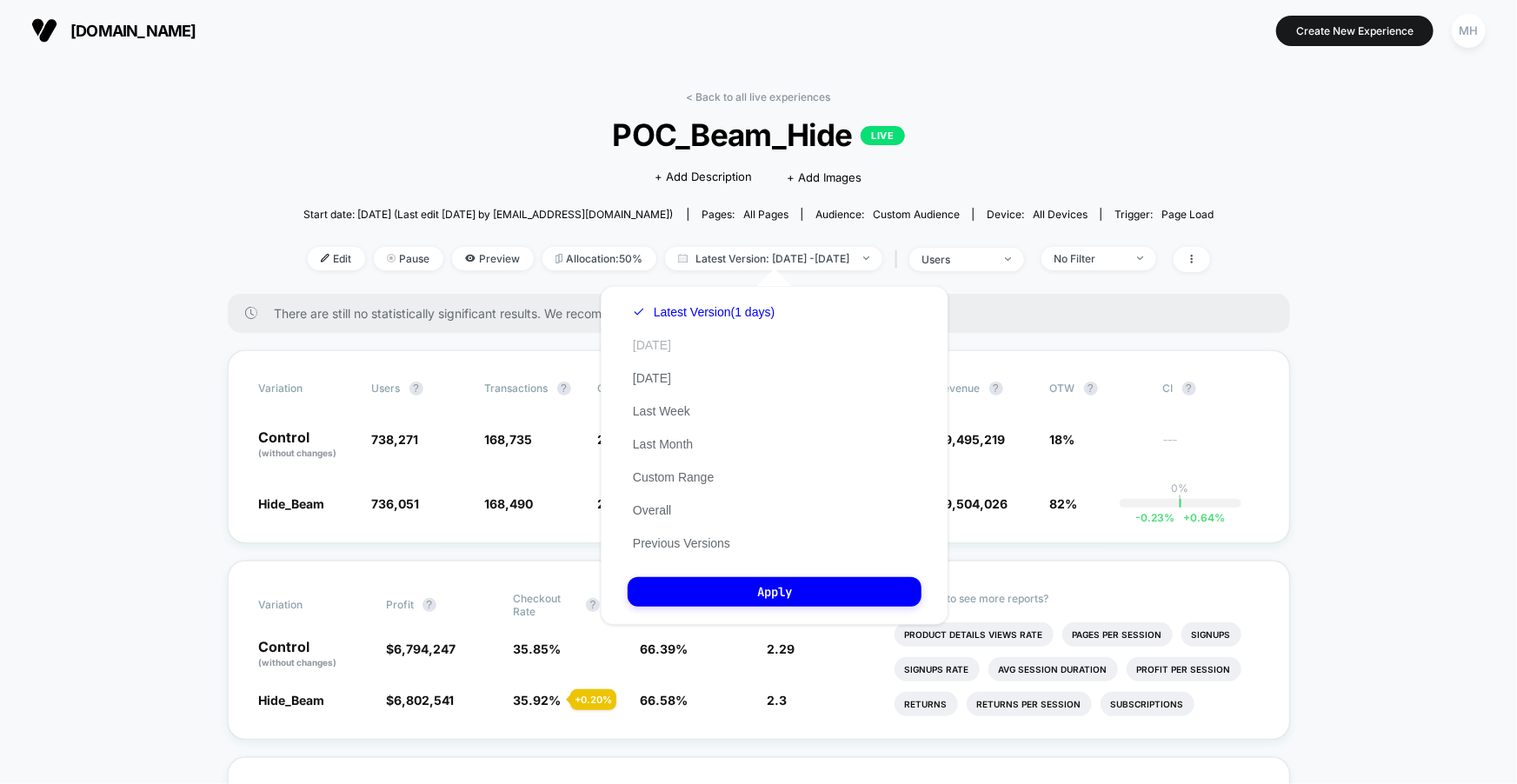
click at [666, 352] on button "[DATE]" at bounding box center [652, 344] width 49 height 15
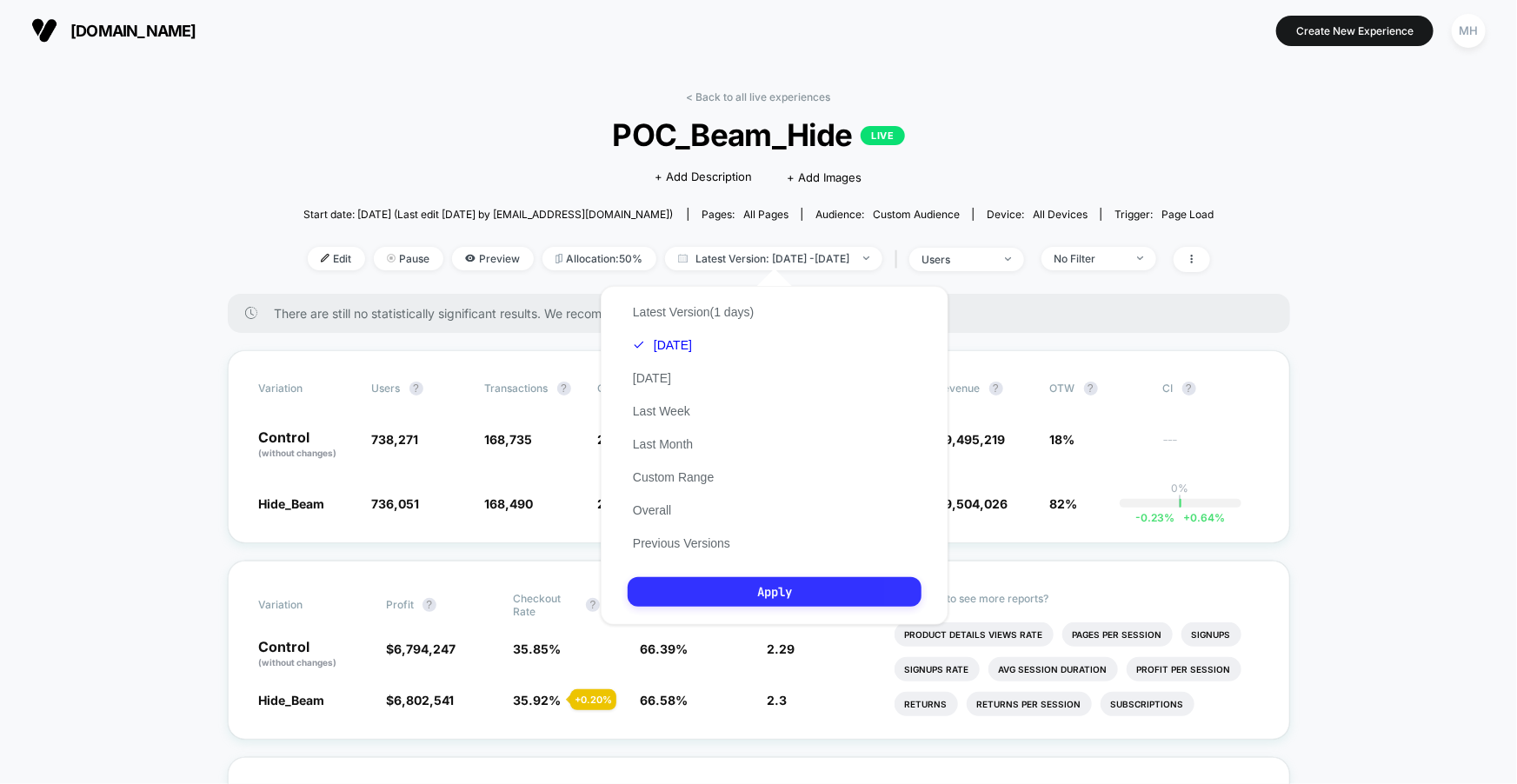
click at [723, 600] on button "Apply" at bounding box center [774, 592] width 294 height 30
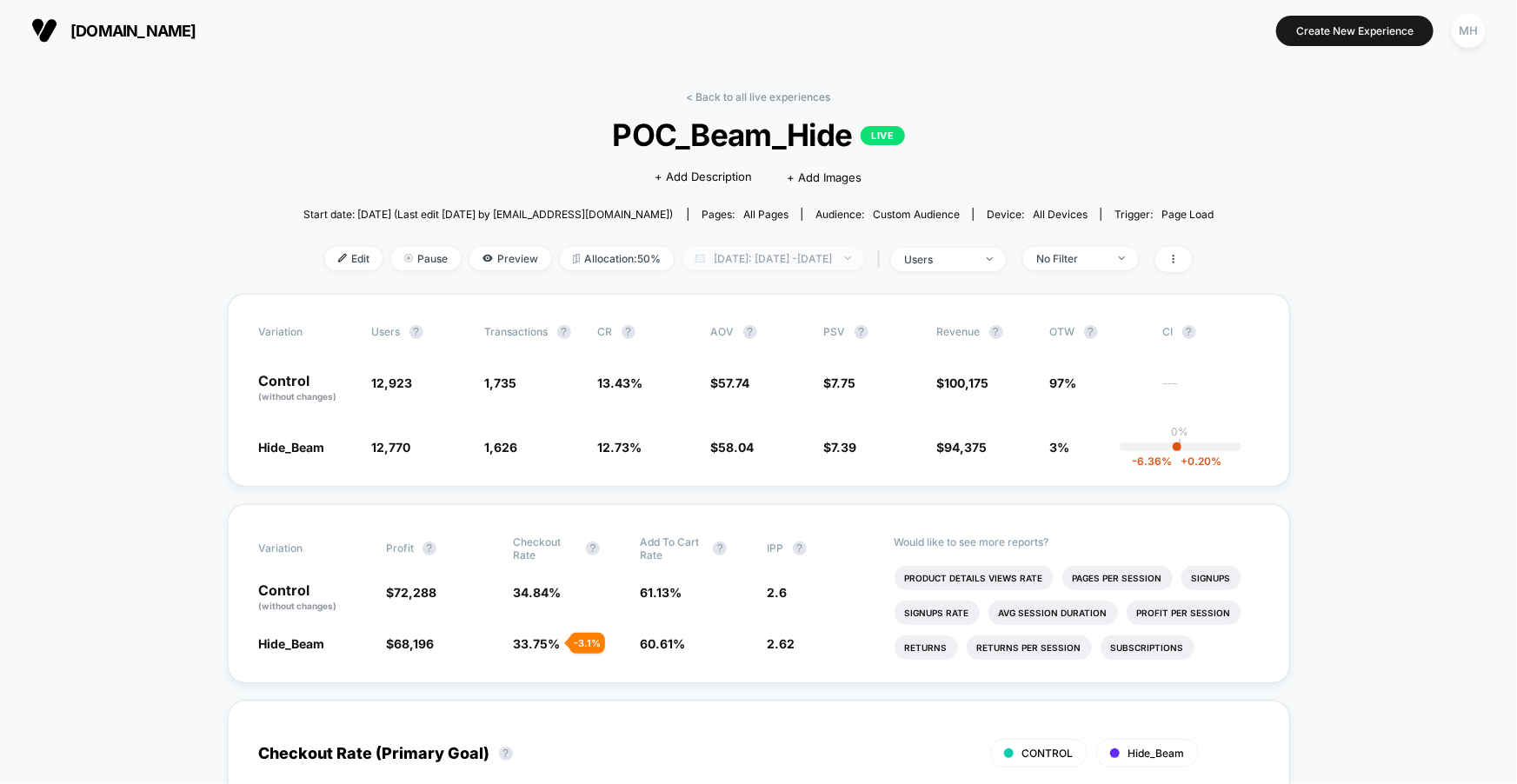
click at [721, 253] on span "[DATE]: [DATE] - [DATE]" at bounding box center [773, 258] width 181 height 24
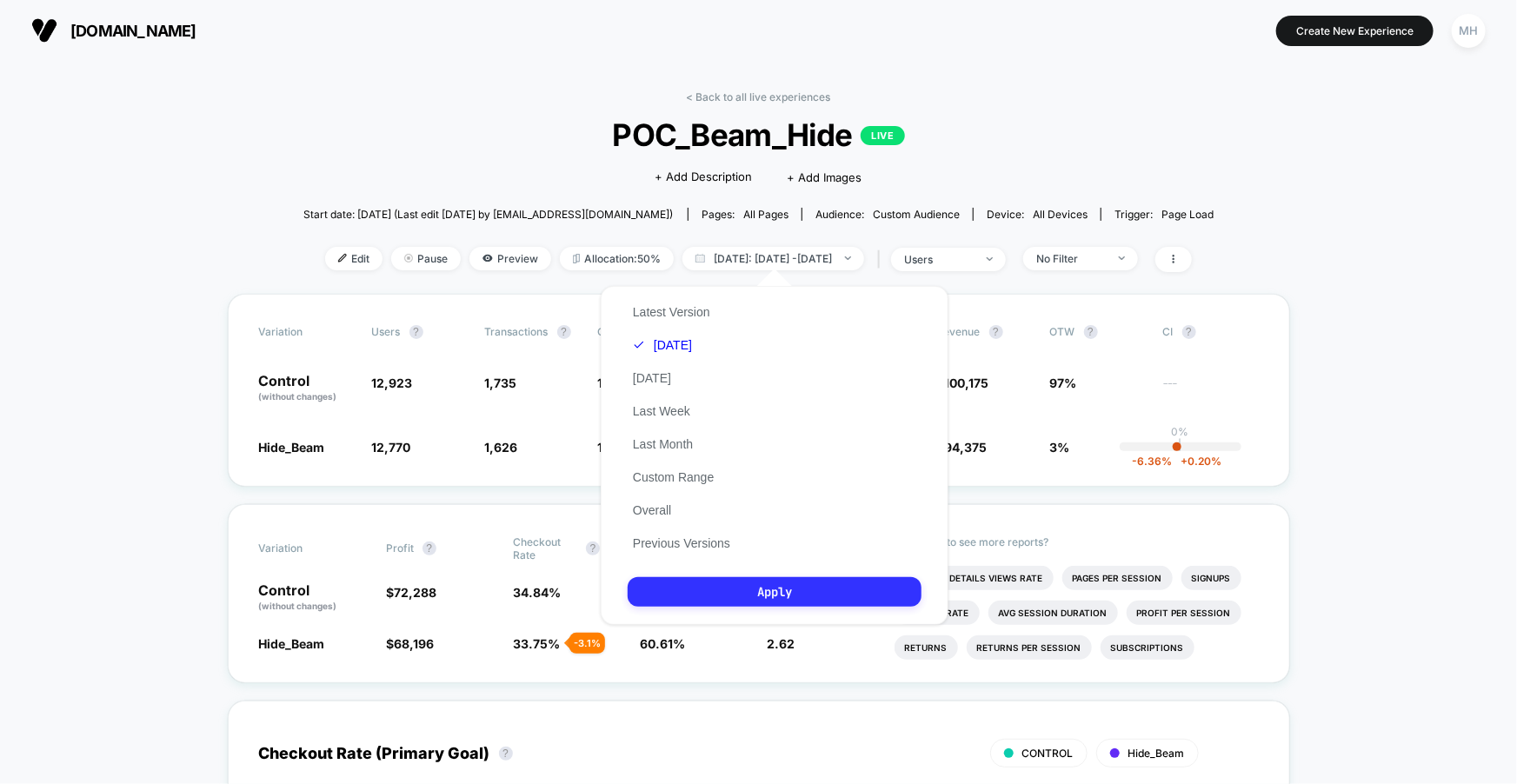
click at [786, 603] on button "Apply" at bounding box center [774, 592] width 294 height 30
